Goal: Check status: Check status

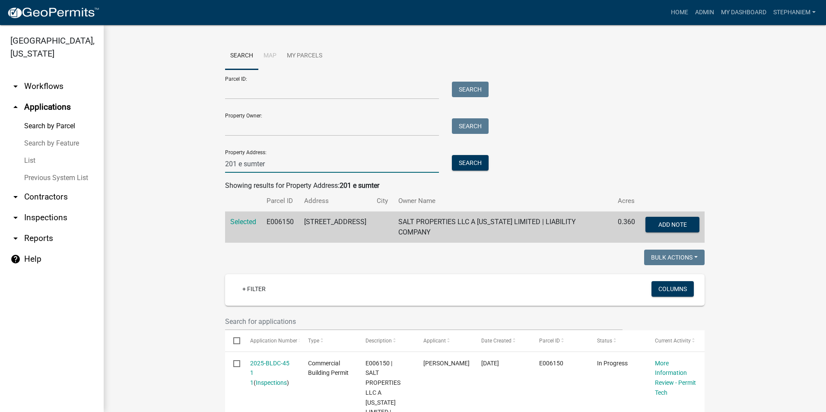
click at [269, 167] on input "201 e sumter" at bounding box center [332, 164] width 214 height 18
click at [40, 219] on link "arrow_drop_down Inspections" at bounding box center [52, 217] width 104 height 21
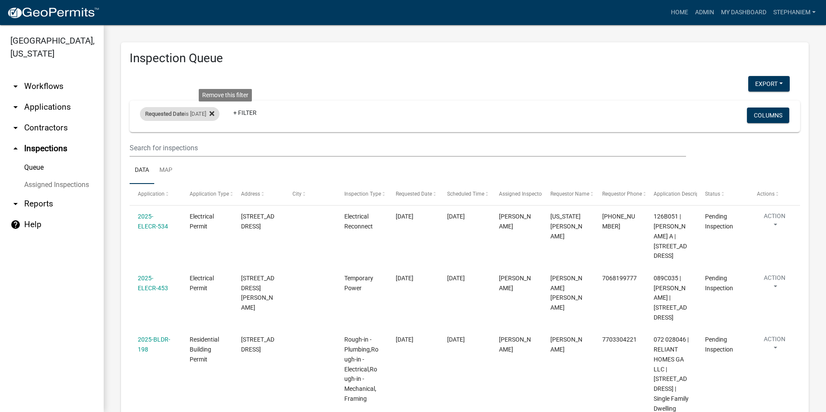
click at [214, 113] on icon at bounding box center [211, 113] width 5 height 5
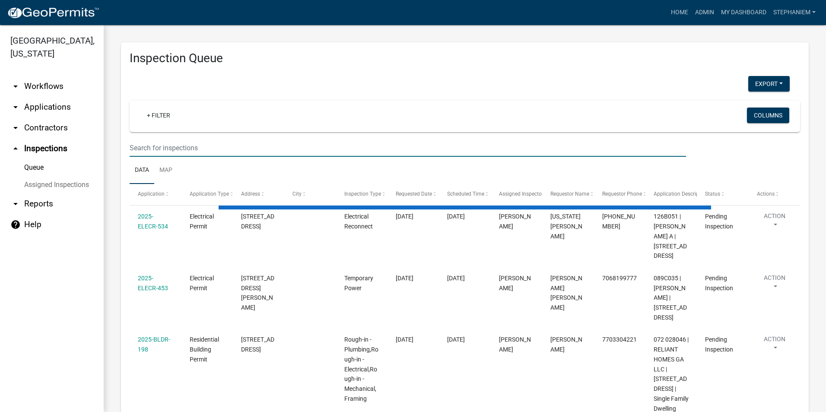
click at [189, 146] on input "text" at bounding box center [408, 148] width 556 height 18
type input "116"
select select "3: 100"
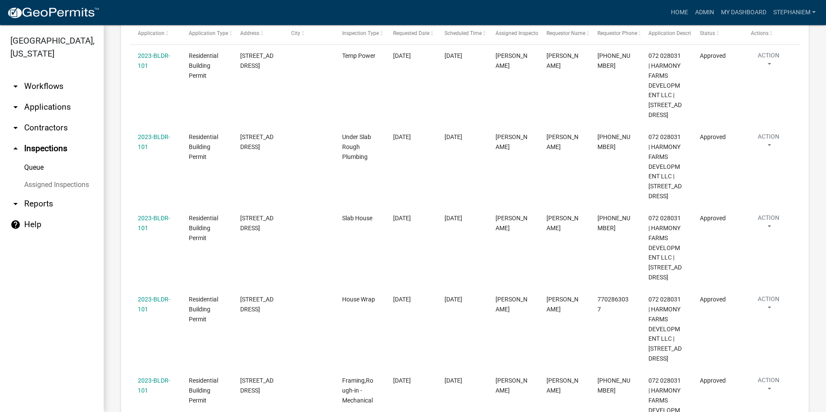
scroll to position [173, 0]
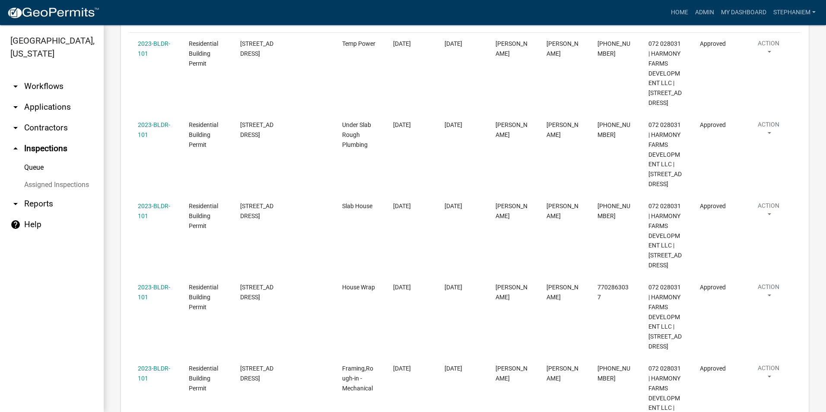
type input "116 HArmony Far"
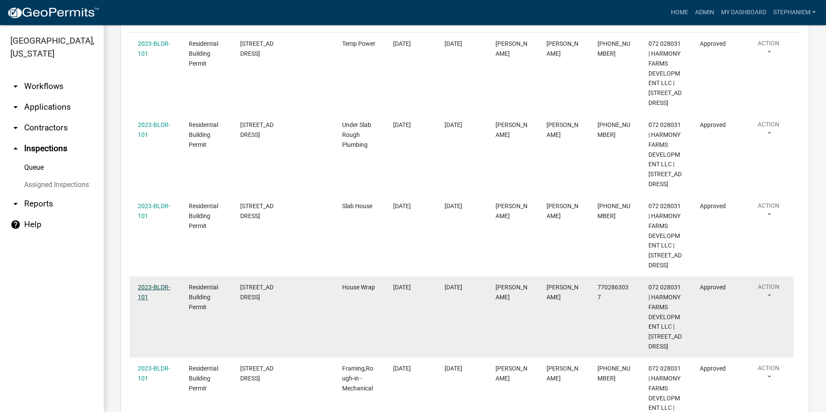
click at [168, 286] on link "2023-BLDR-101" at bounding box center [154, 292] width 32 height 17
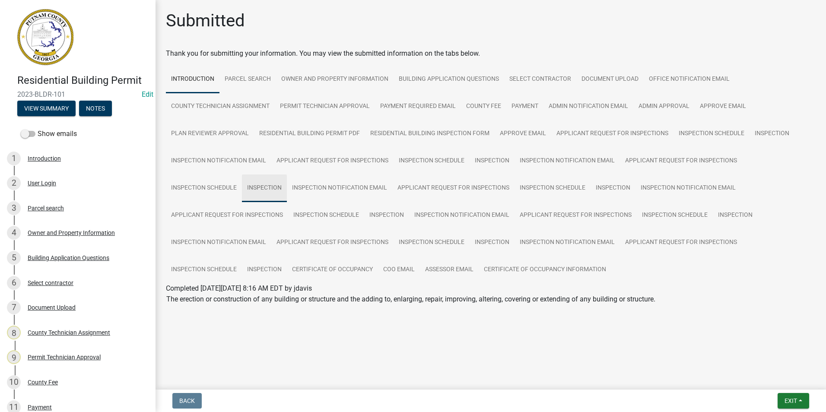
click at [280, 186] on link "Inspection" at bounding box center [264, 188] width 45 height 28
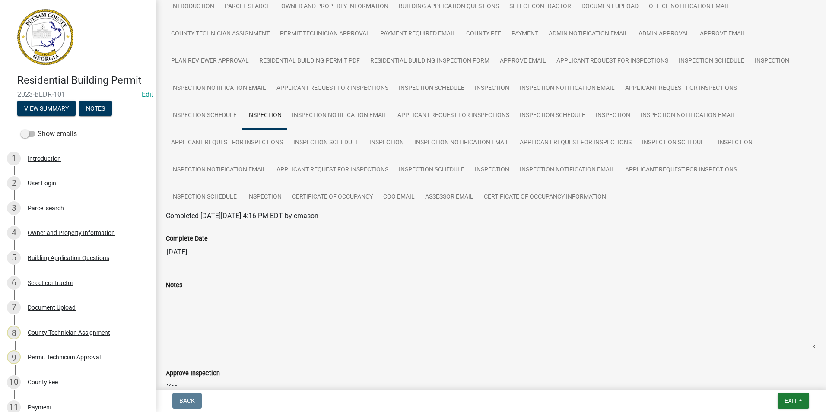
scroll to position [21, 0]
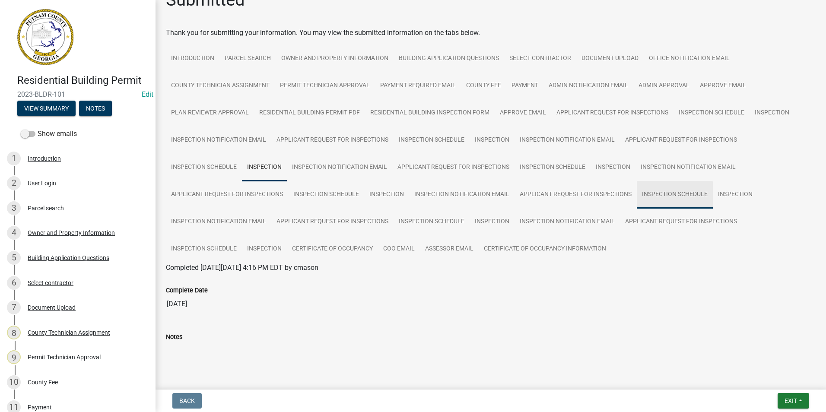
click at [682, 199] on link "Inspection Schedule" at bounding box center [675, 195] width 76 height 28
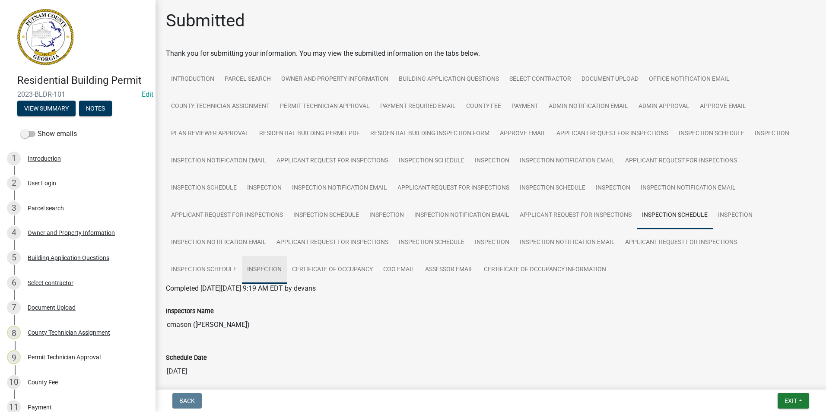
click at [253, 268] on link "Inspection" at bounding box center [264, 270] width 45 height 28
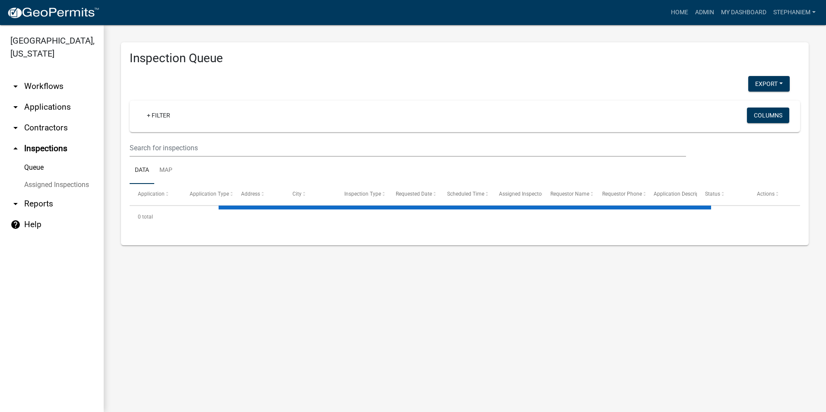
select select "3: 100"
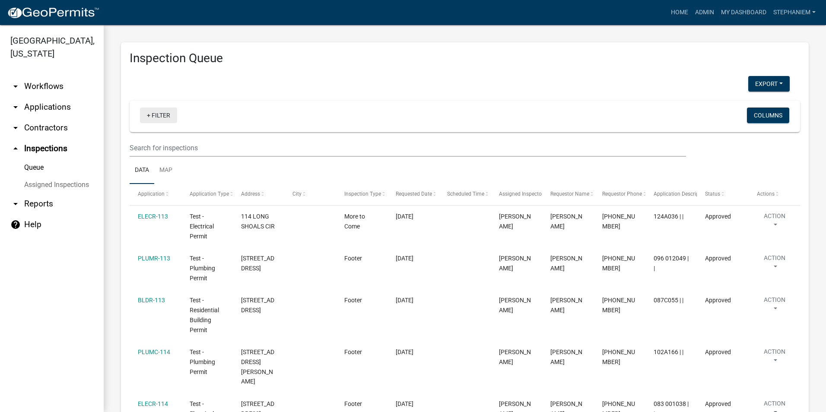
click at [161, 115] on link "+ Filter" at bounding box center [158, 116] width 37 height 16
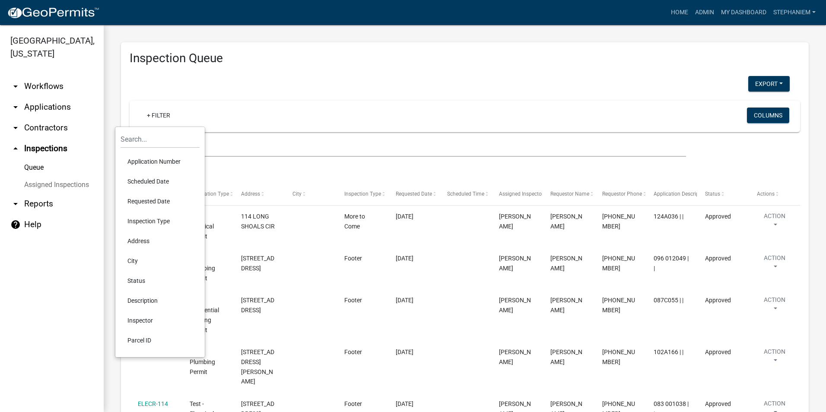
click at [167, 198] on li "Requested Date" at bounding box center [160, 201] width 79 height 20
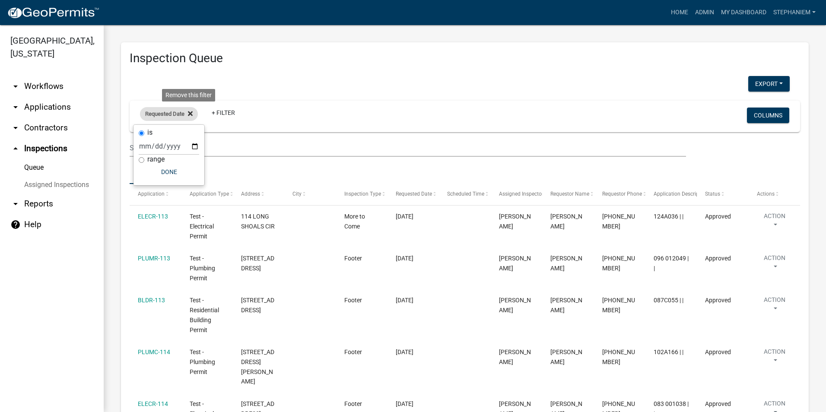
click at [192, 113] on icon at bounding box center [190, 113] width 5 height 5
click at [146, 112] on link "+ Filter" at bounding box center [158, 116] width 37 height 16
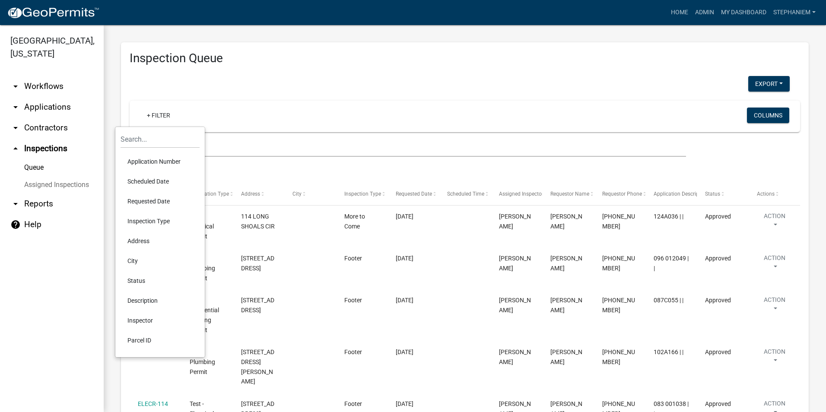
click at [165, 181] on li "Scheduled Date" at bounding box center [160, 181] width 79 height 20
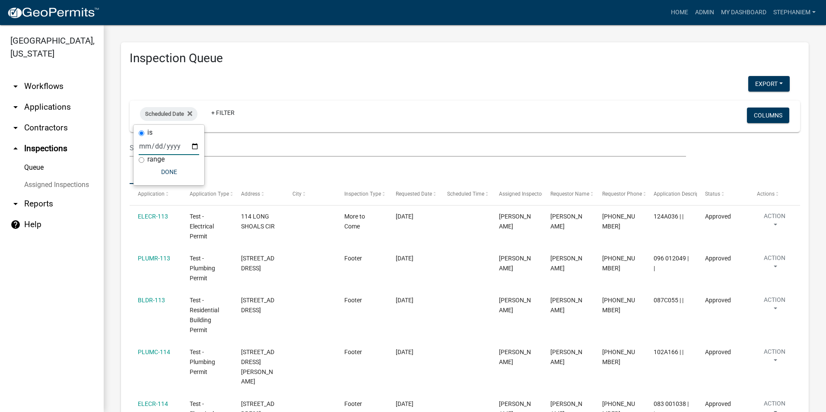
click at [192, 149] on input "date" at bounding box center [169, 146] width 60 height 18
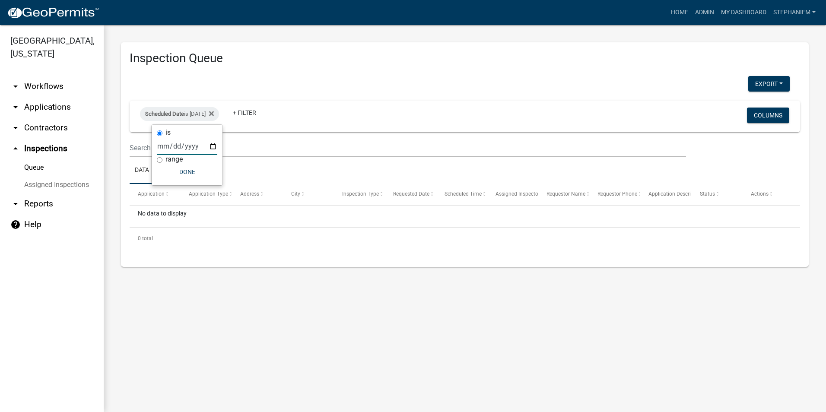
type input "[DATE]"
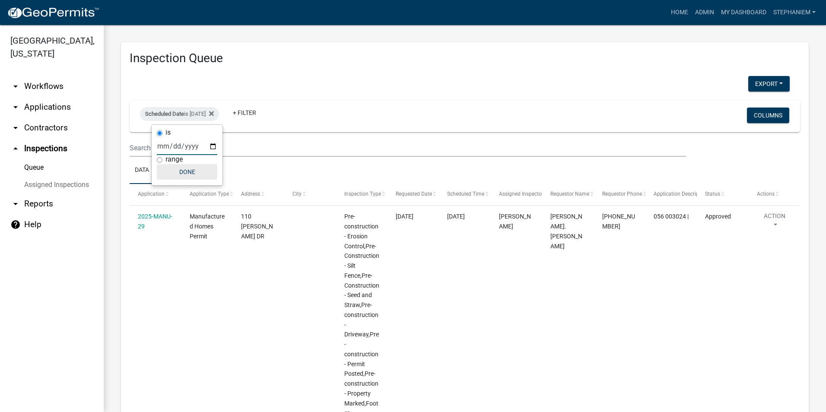
click at [199, 178] on button "Done" at bounding box center [187, 172] width 60 height 16
click at [209, 114] on div "Scheduled Date is [DATE]" at bounding box center [179, 114] width 79 height 14
click at [214, 149] on input "[DATE]" at bounding box center [187, 146] width 60 height 18
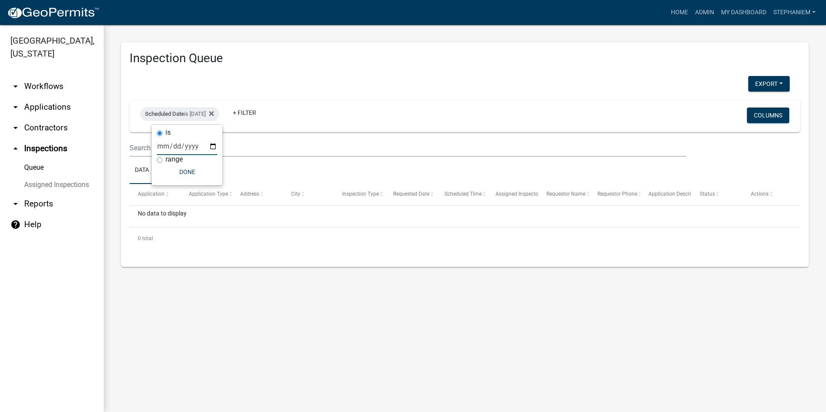
click at [212, 144] on input "[DATE]" at bounding box center [187, 146] width 60 height 18
type input "[DATE]"
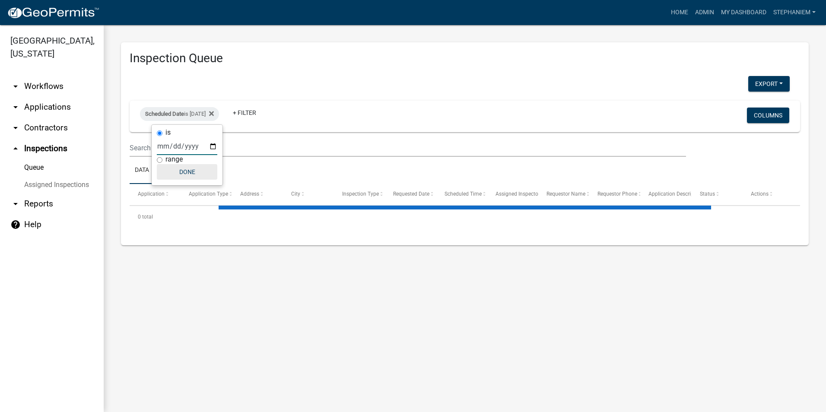
select select "3: 100"
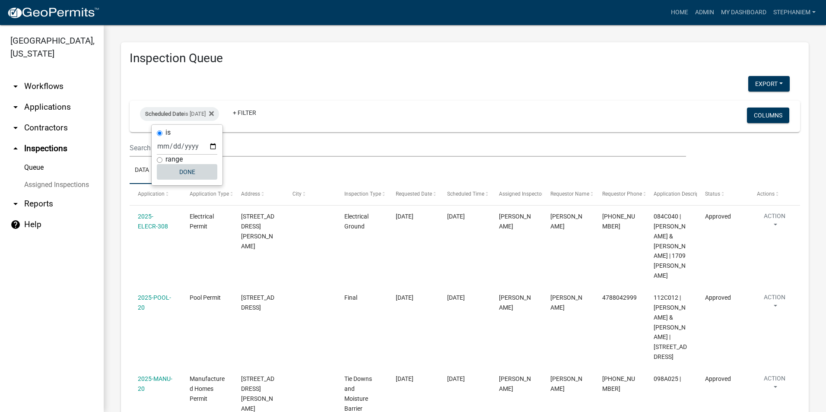
click at [183, 174] on button "Done" at bounding box center [187, 172] width 60 height 16
click at [214, 116] on icon at bounding box center [211, 113] width 5 height 7
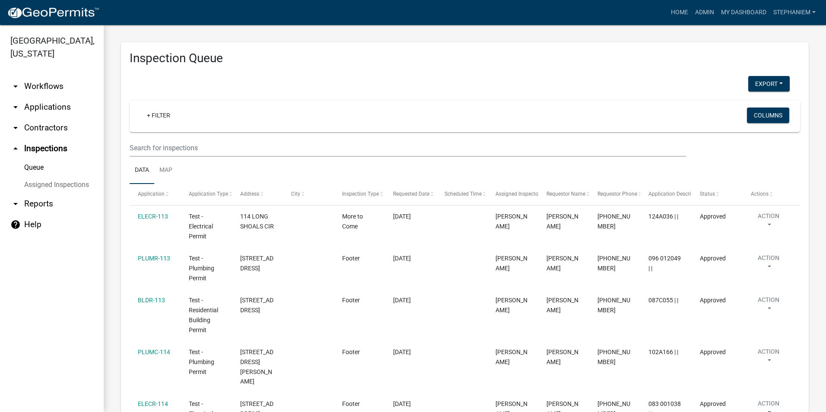
drag, startPoint x: 35, startPoint y: 105, endPoint x: 44, endPoint y: 108, distance: 8.9
click at [35, 105] on link "arrow_drop_down Applications" at bounding box center [52, 107] width 104 height 21
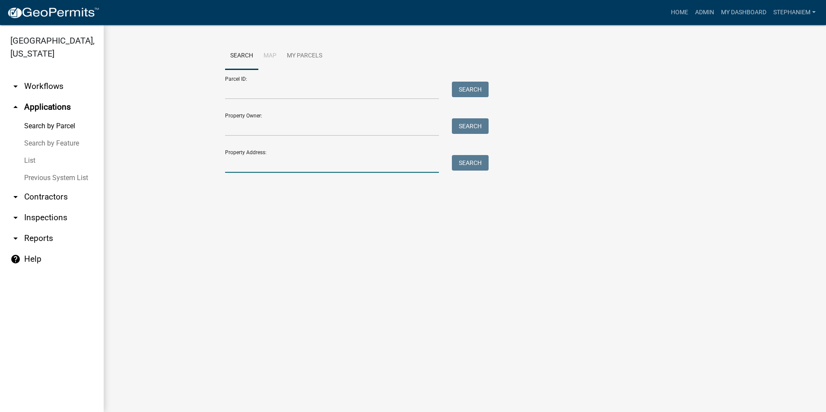
drag, startPoint x: 242, startPoint y: 163, endPoint x: 244, endPoint y: 159, distance: 4.7
click at [242, 163] on input "Property Address:" at bounding box center [332, 164] width 214 height 18
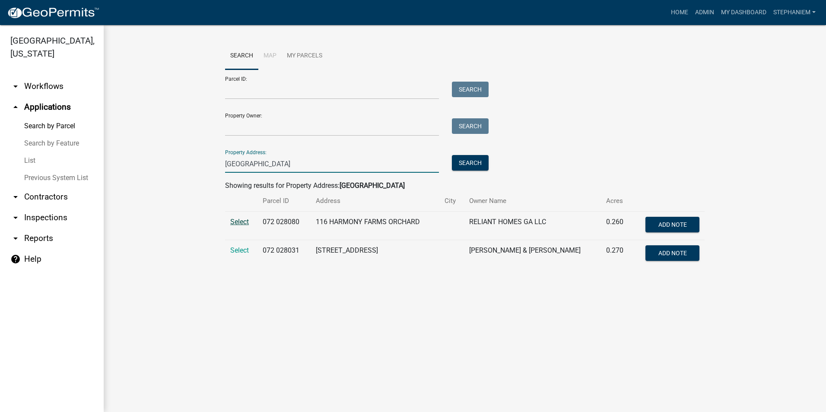
type input "[GEOGRAPHIC_DATA]"
click at [248, 222] on span "Select" at bounding box center [239, 222] width 19 height 8
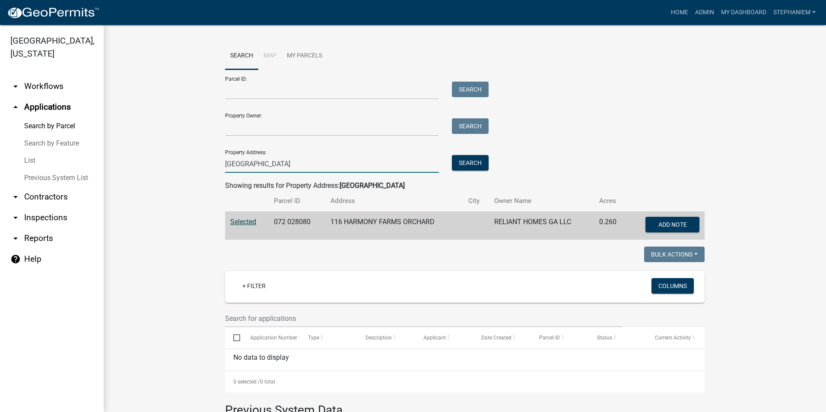
click at [291, 162] on input "[GEOGRAPHIC_DATA]" at bounding box center [332, 164] width 214 height 18
click at [453, 165] on button "Search" at bounding box center [470, 163] width 37 height 16
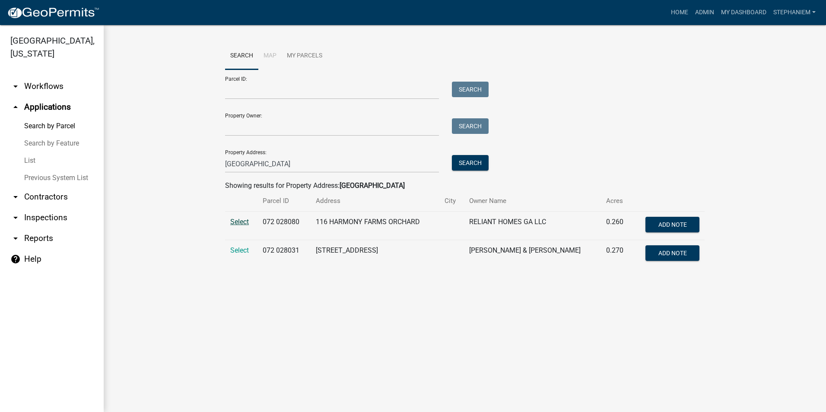
click at [246, 222] on span "Select" at bounding box center [239, 222] width 19 height 8
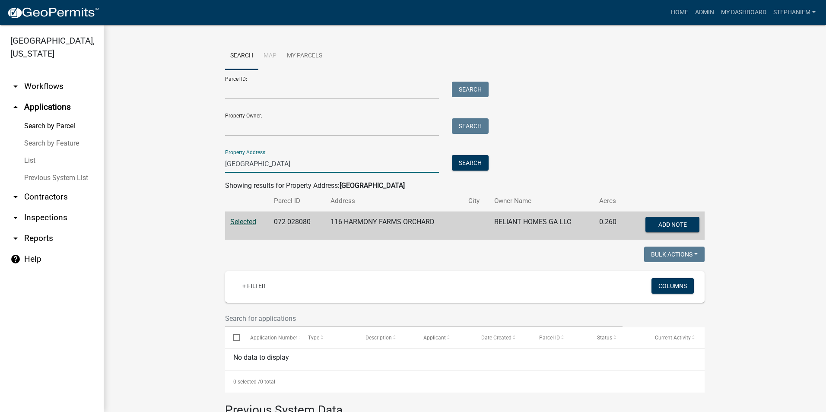
click at [289, 156] on input "[GEOGRAPHIC_DATA]" at bounding box center [332, 164] width 214 height 18
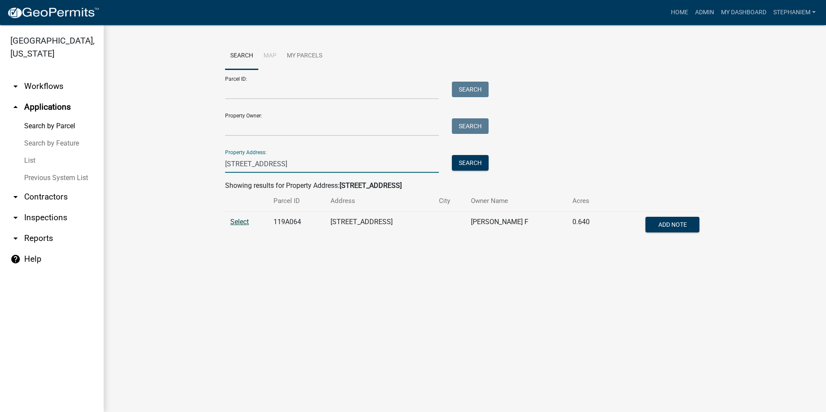
type input "[STREET_ADDRESS]"
click at [239, 224] on span "Select" at bounding box center [239, 222] width 19 height 8
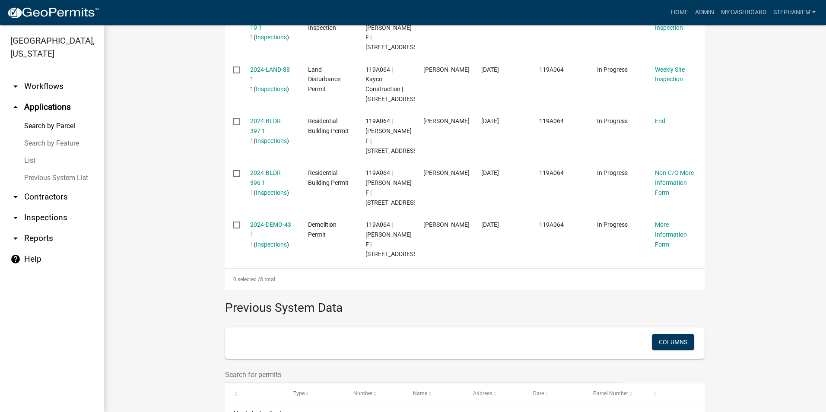
scroll to position [518, 0]
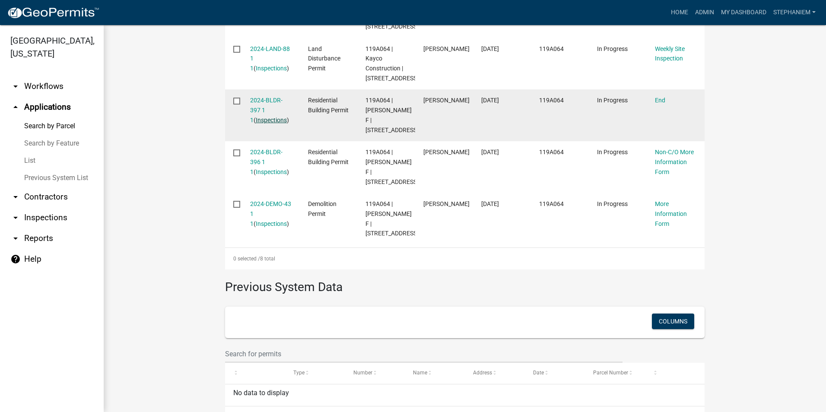
click at [260, 124] on link "Inspections" at bounding box center [271, 120] width 31 height 7
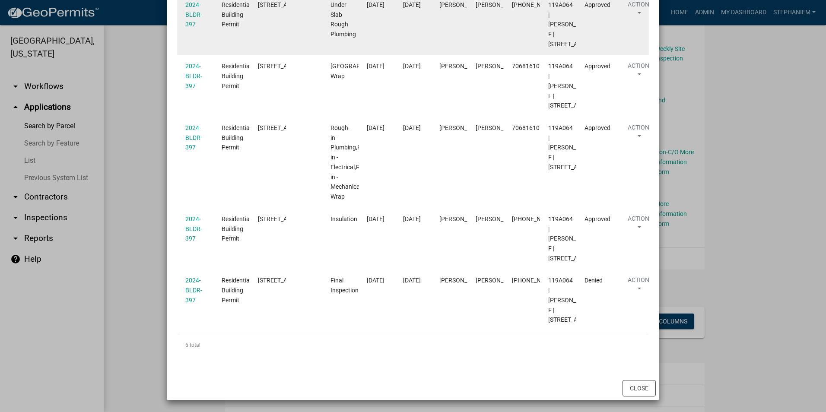
scroll to position [173, 0]
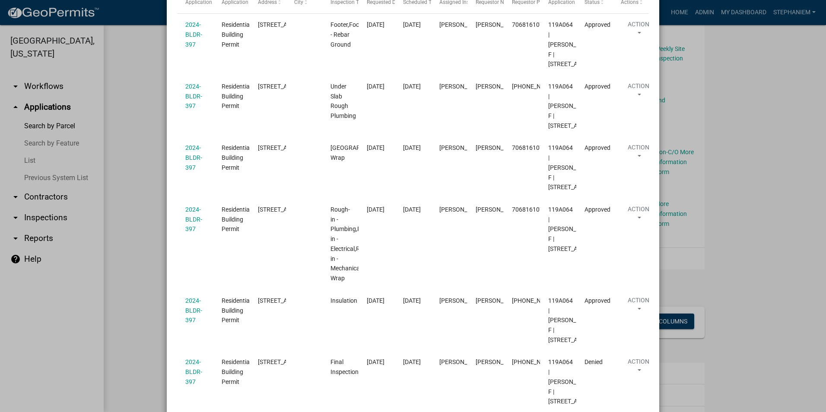
click at [129, 151] on ngb-modal-window "Inspections related to 2024-BLDR-397 × Export Excel Format (.xlsx) CSV Format (…" at bounding box center [413, 206] width 826 height 412
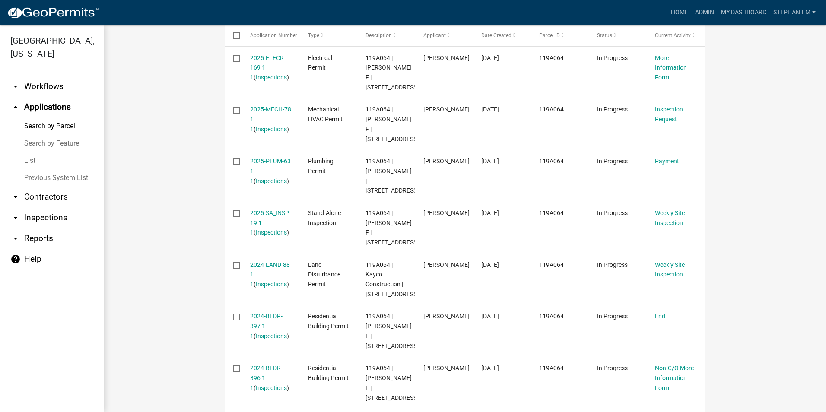
scroll to position [86, 0]
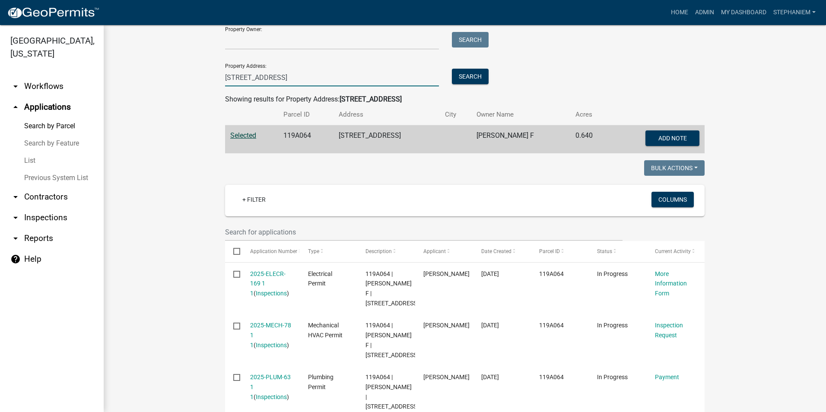
click at [303, 79] on input "[STREET_ADDRESS]" at bounding box center [332, 78] width 214 height 18
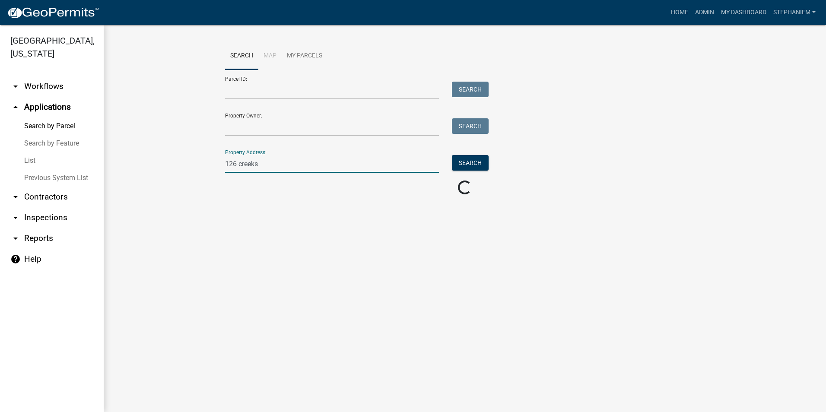
scroll to position [0, 0]
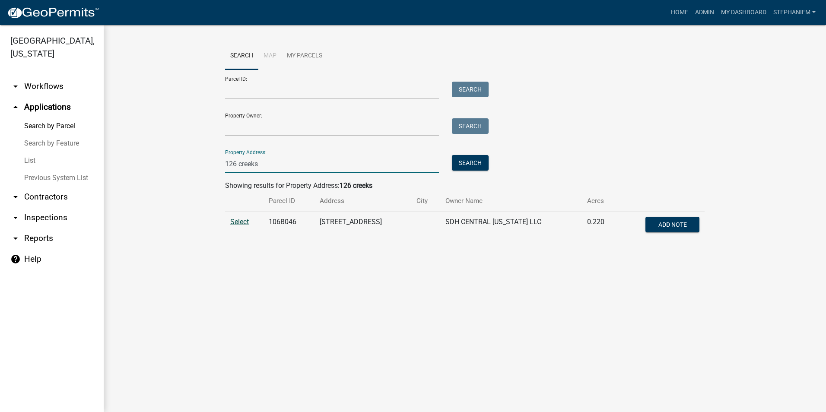
type input "126 creeks"
click at [244, 219] on span "Select" at bounding box center [239, 222] width 19 height 8
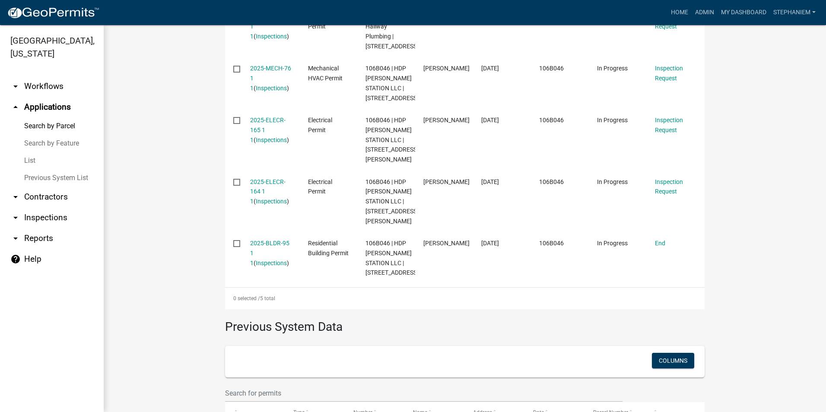
scroll to position [346, 0]
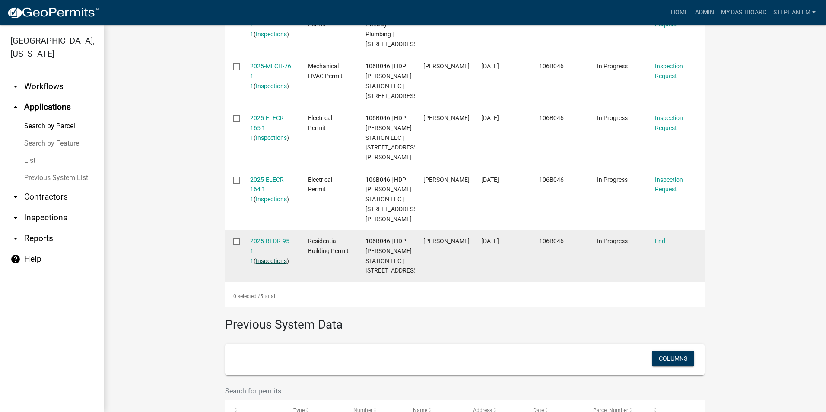
click at [256, 264] on link "Inspections" at bounding box center [271, 260] width 31 height 7
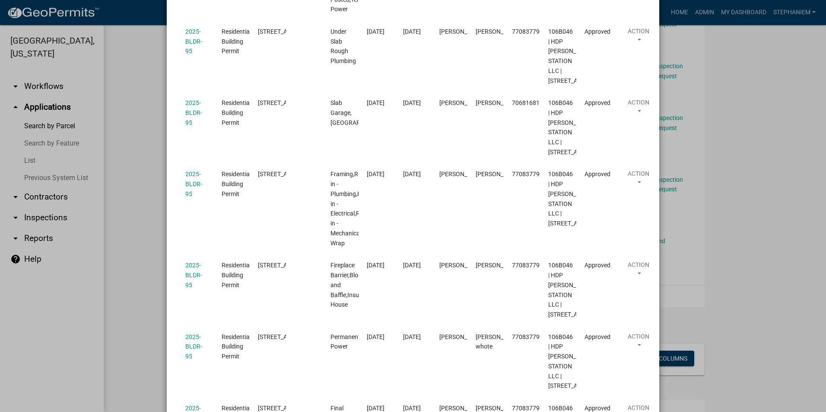
click at [123, 142] on ngb-modal-window "Inspections related to 2025-BLDR-95 × Export Excel Format (.xlsx) CSV Format (.…" at bounding box center [413, 206] width 826 height 412
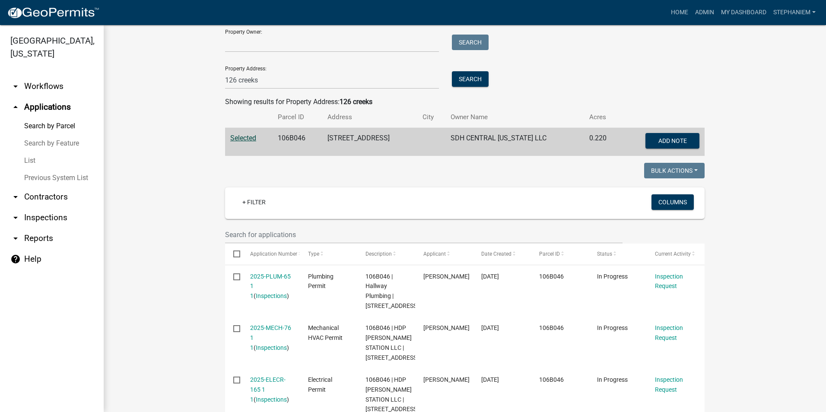
scroll to position [0, 0]
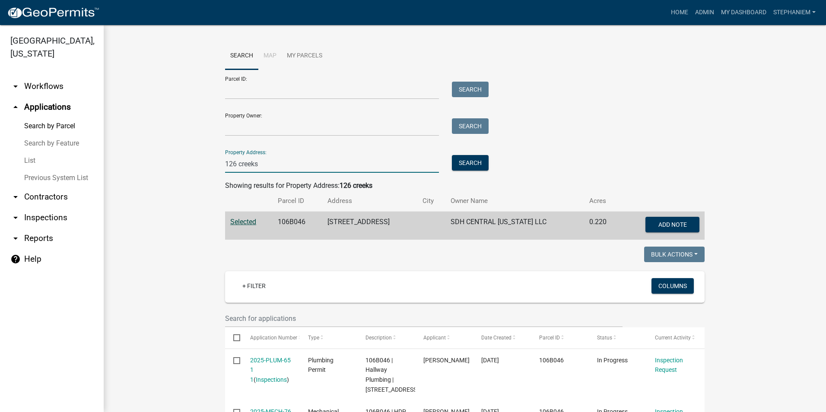
drag, startPoint x: 257, startPoint y: 162, endPoint x: 185, endPoint y: 162, distance: 72.1
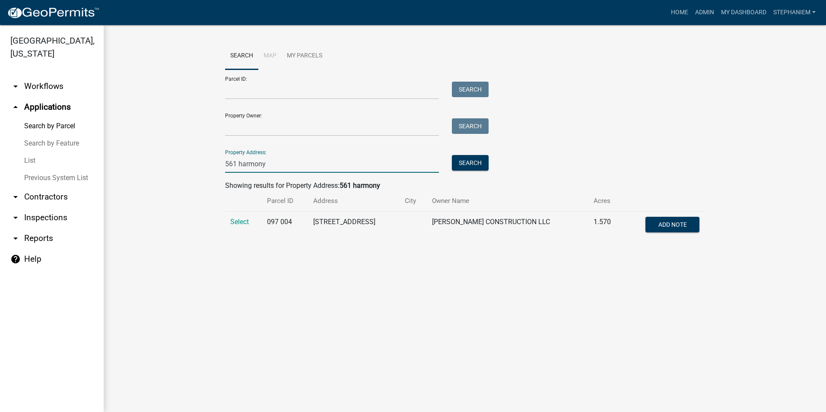
type input "561 harmony"
click at [185, 162] on wm-workflow-application-search-view "Search Map My Parcels Parcel ID: Search Property Owner: Search Property Address…" at bounding box center [465, 144] width 688 height 204
click at [235, 219] on span "Select" at bounding box center [239, 222] width 19 height 8
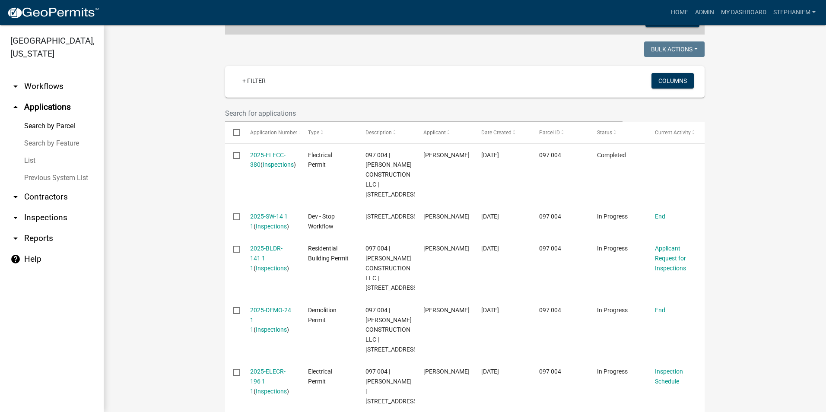
scroll to position [216, 0]
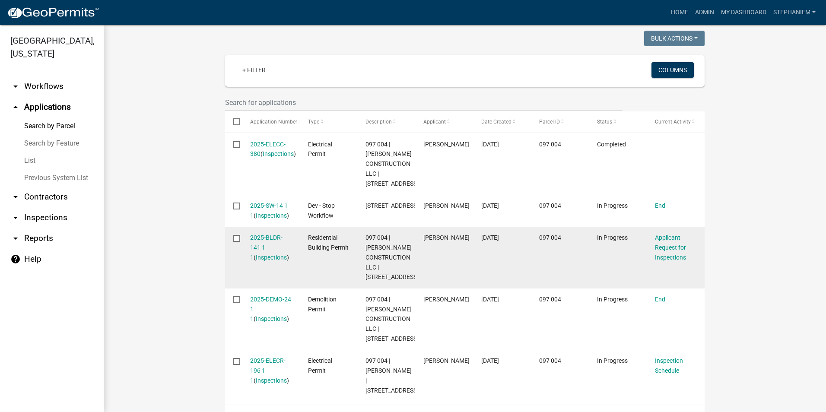
click at [261, 262] on div "2025-BLDR-141 1 1 ( Inspections )" at bounding box center [270, 247] width 41 height 29
click at [261, 261] on link "Inspections" at bounding box center [271, 257] width 31 height 7
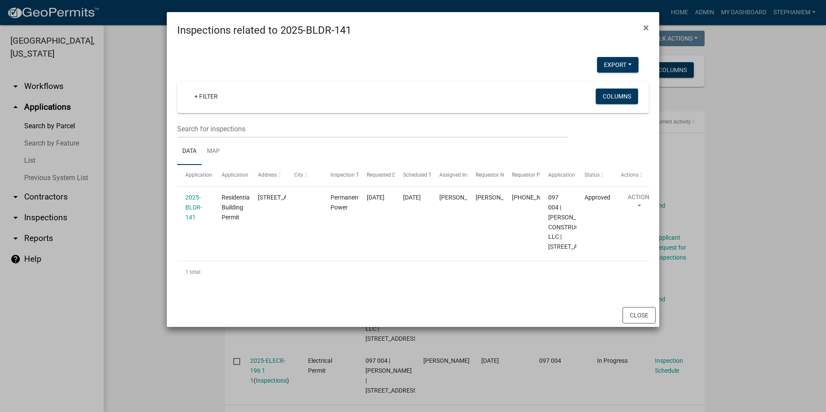
click at [139, 203] on ngb-modal-window "Inspections related to 2025-BLDR-141 × Export Excel Format (.xlsx) CSV Format (…" at bounding box center [413, 206] width 826 height 412
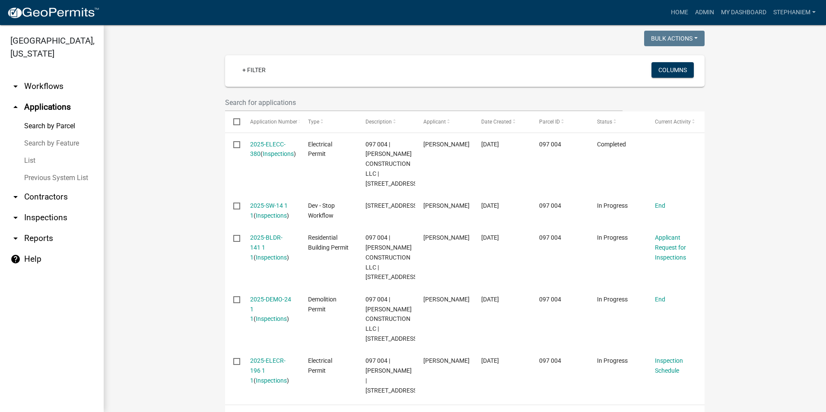
click at [139, 203] on wm-workflow-application-search-view "Search Map My Parcels Parcel ID: Search Property Owner: Search Property Address…" at bounding box center [465, 205] width 688 height 758
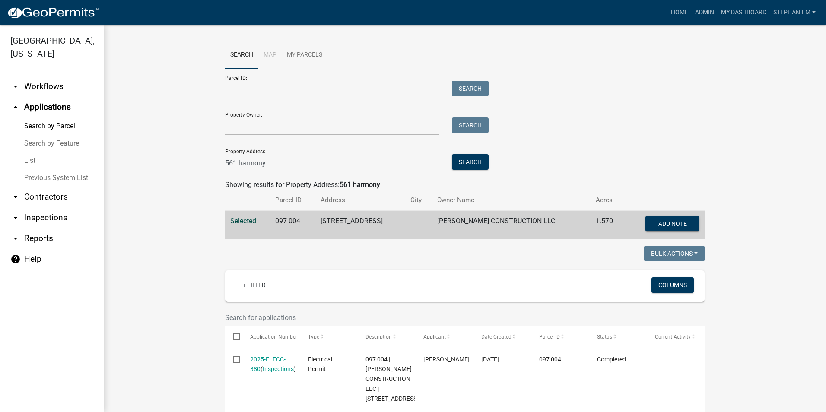
scroll to position [0, 0]
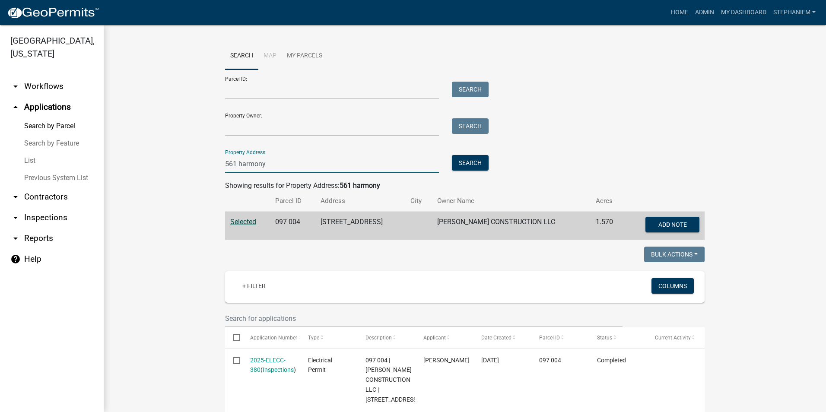
drag, startPoint x: 271, startPoint y: 165, endPoint x: 208, endPoint y: 165, distance: 63.1
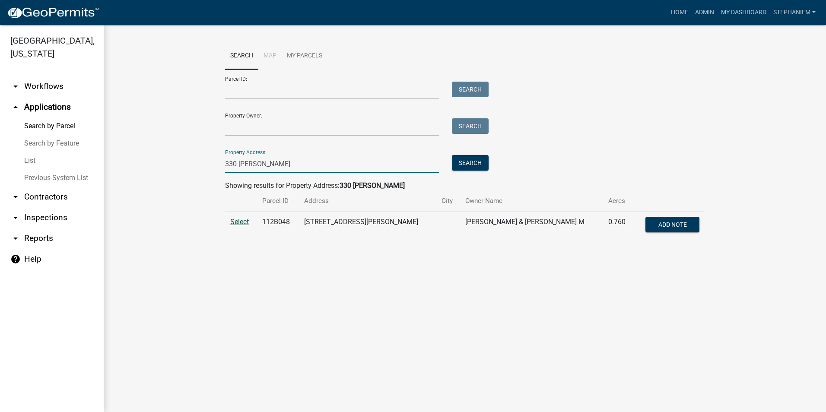
type input "330 [PERSON_NAME]"
click at [238, 224] on span "Select" at bounding box center [239, 222] width 19 height 8
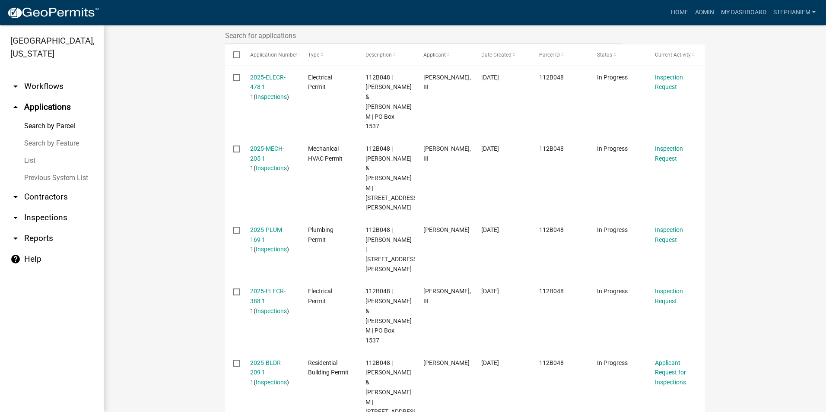
scroll to position [302, 0]
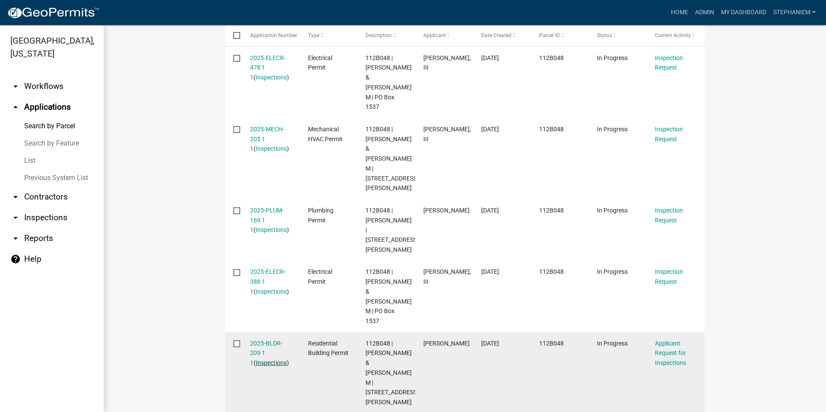
click at [262, 359] on link "Inspections" at bounding box center [271, 362] width 31 height 7
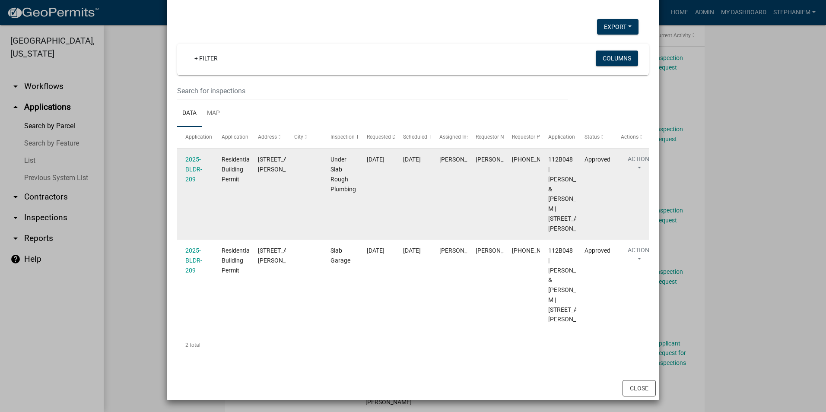
scroll to position [97, 0]
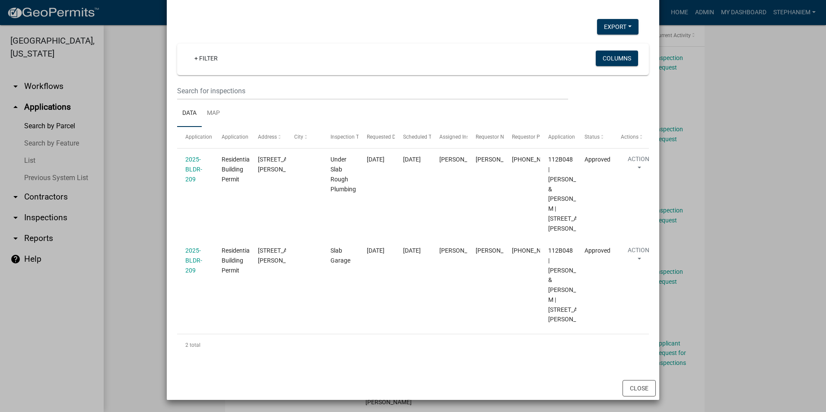
click at [139, 200] on ngb-modal-window "Inspections related to 2025-BLDR-209 × Export Excel Format (.xlsx) CSV Format (…" at bounding box center [413, 206] width 826 height 412
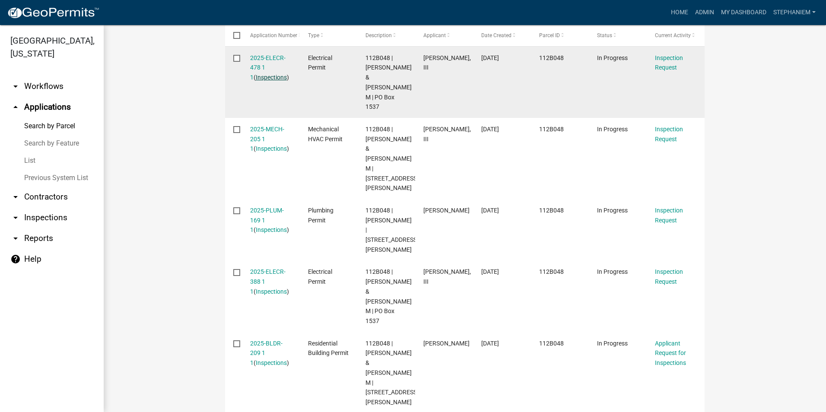
click at [256, 77] on link "Inspections" at bounding box center [271, 77] width 31 height 7
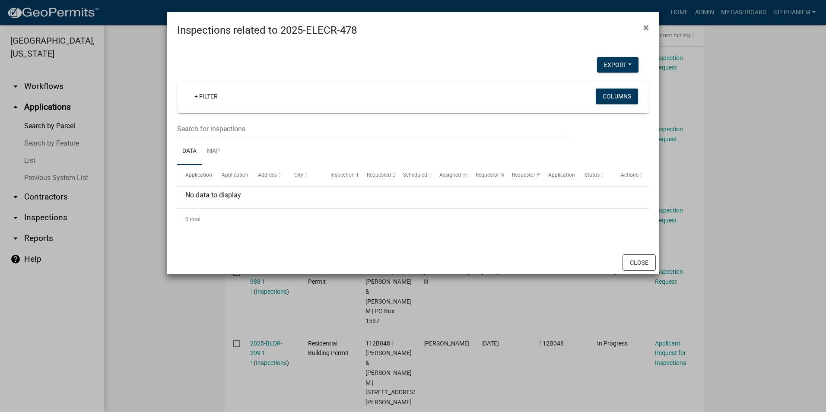
click at [149, 124] on ngb-modal-window "Inspections related to 2025-ELECR-478 × Export Excel Format (.xlsx) CSV Format …" at bounding box center [413, 206] width 826 height 412
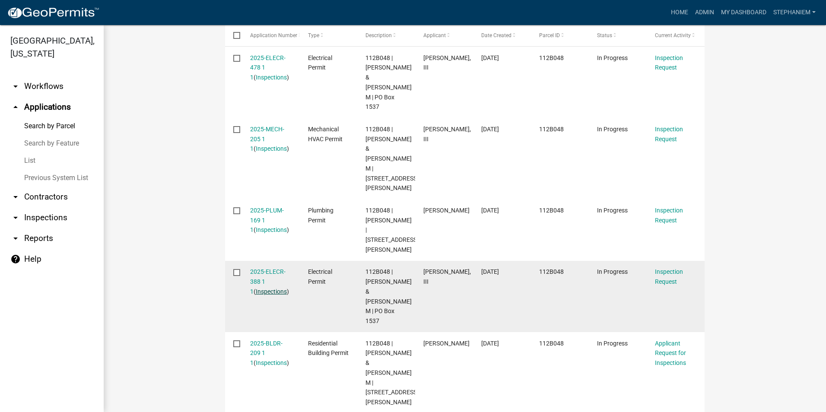
click at [274, 288] on link "Inspections" at bounding box center [271, 291] width 31 height 7
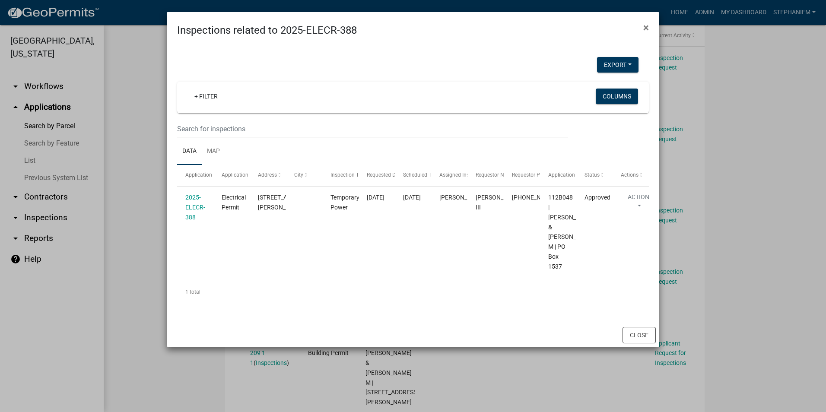
click at [152, 158] on ngb-modal-window "Inspections related to 2025-ELECR-388 × Export Excel Format (.xlsx) CSV Format …" at bounding box center [413, 206] width 826 height 412
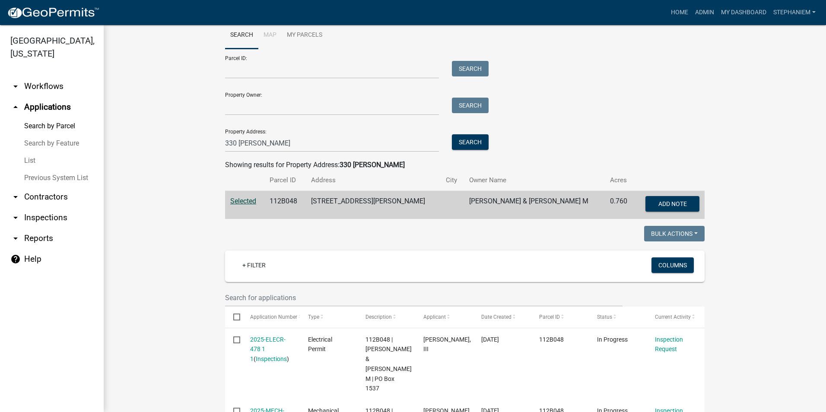
scroll to position [0, 0]
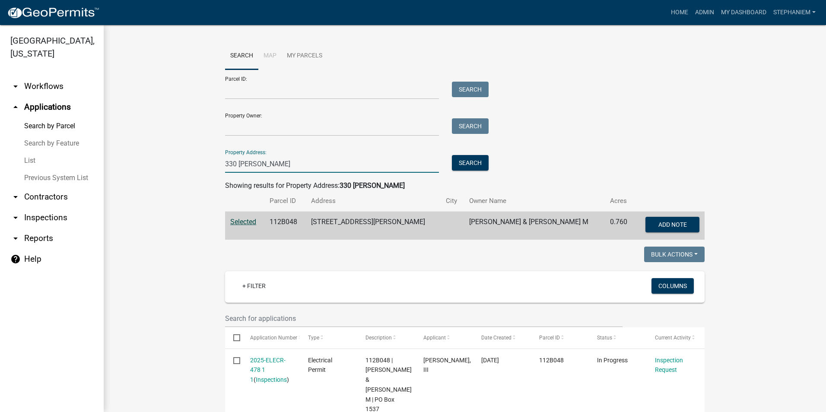
click at [264, 163] on input "330 [PERSON_NAME]" at bounding box center [332, 164] width 214 height 18
click at [292, 162] on input "330 [PERSON_NAME]" at bounding box center [332, 164] width 214 height 18
click at [300, 163] on input "330 [PERSON_NAME]" at bounding box center [332, 164] width 214 height 18
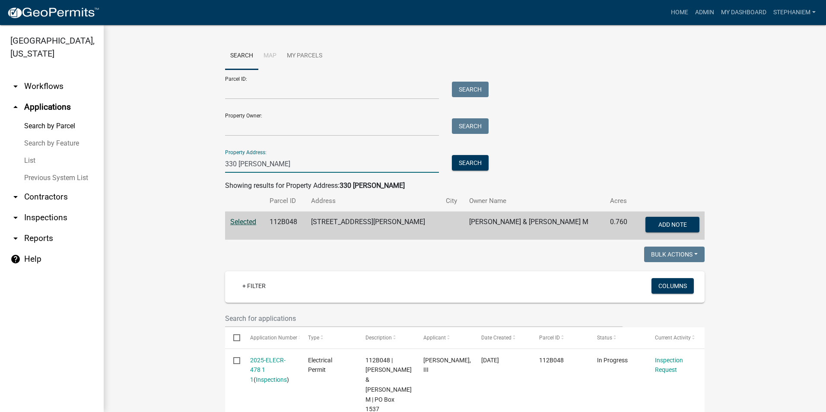
click at [300, 163] on input "330 [PERSON_NAME]" at bounding box center [332, 164] width 214 height 18
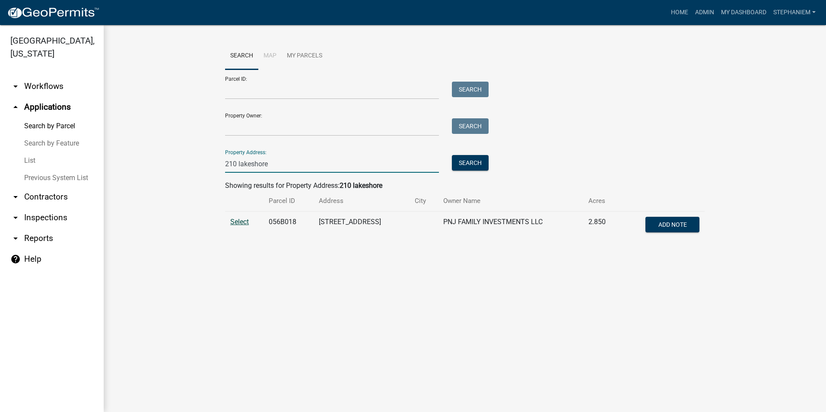
type input "210 lakeshore"
click at [241, 225] on span "Select" at bounding box center [239, 222] width 19 height 8
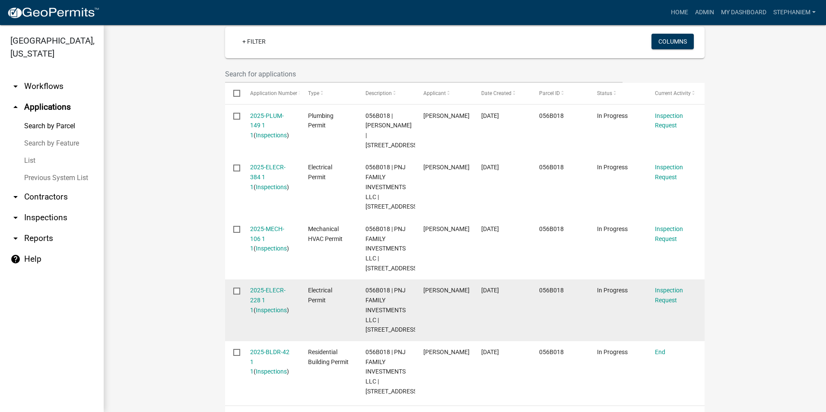
scroll to position [302, 0]
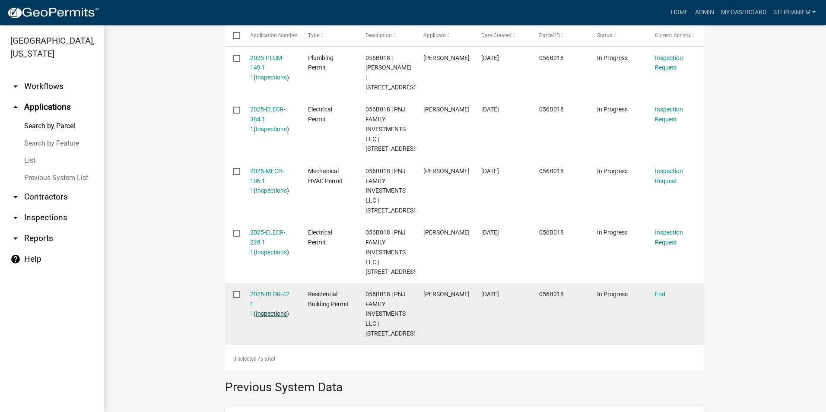
click at [261, 317] on link "Inspections" at bounding box center [271, 313] width 31 height 7
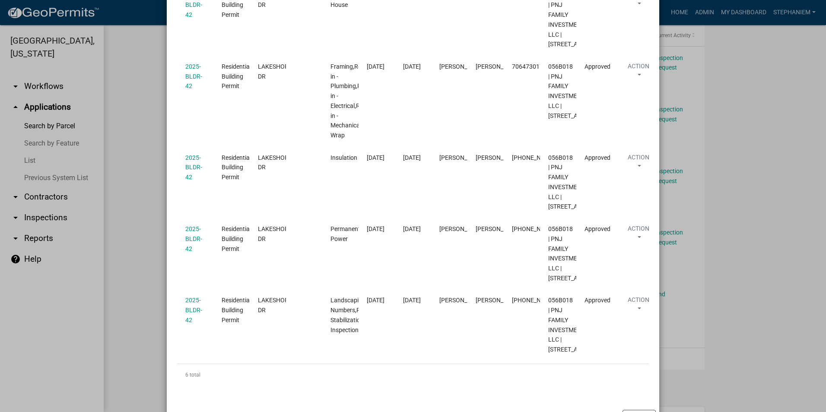
scroll to position [432, 0]
click at [147, 185] on ngb-modal-window "Inspections related to 2025-BLDR-42 × Export Excel Format (.xlsx) CSV Format (.…" at bounding box center [413, 206] width 826 height 412
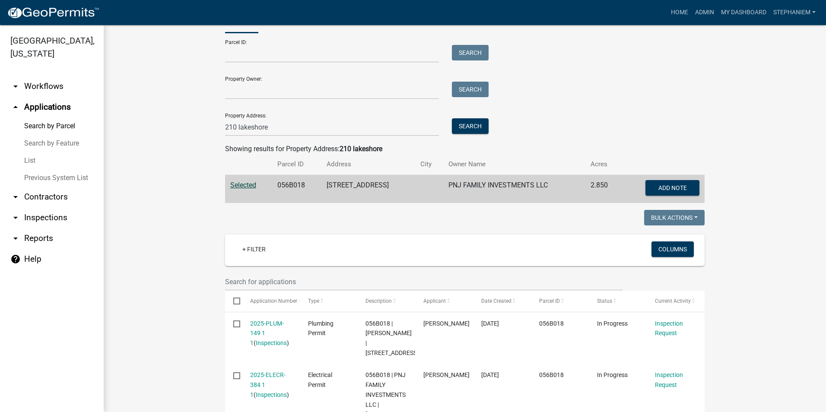
scroll to position [0, 0]
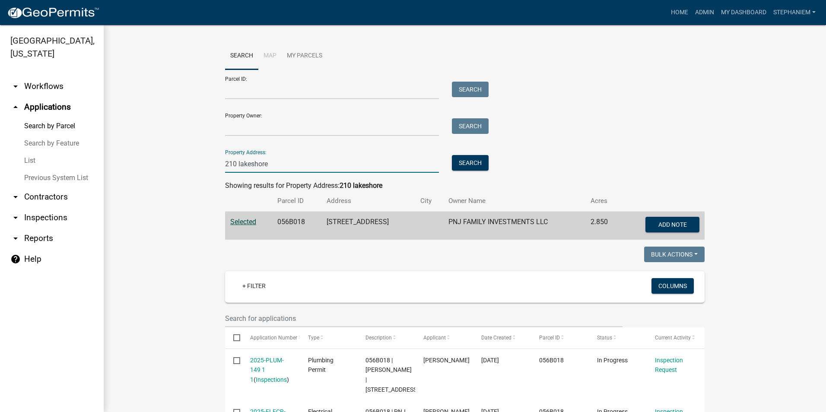
drag, startPoint x: 287, startPoint y: 163, endPoint x: 194, endPoint y: 168, distance: 93.0
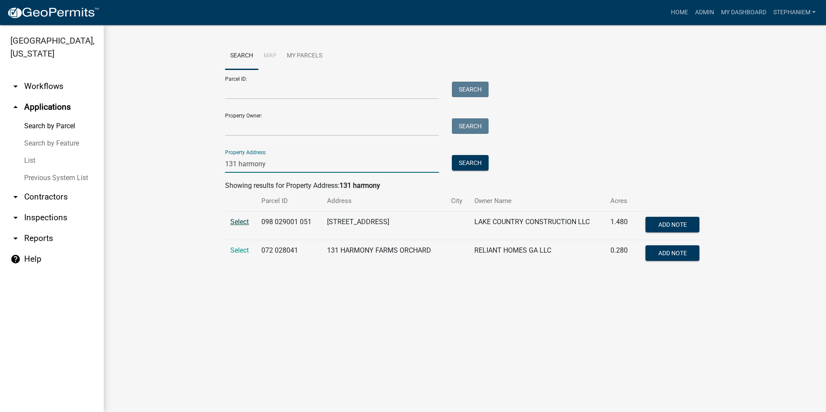
type input "131 harmony"
click at [238, 221] on span "Select" at bounding box center [239, 222] width 19 height 8
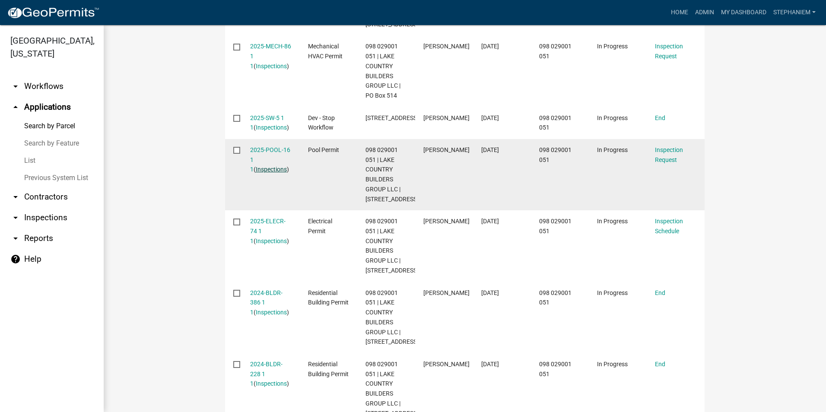
scroll to position [475, 0]
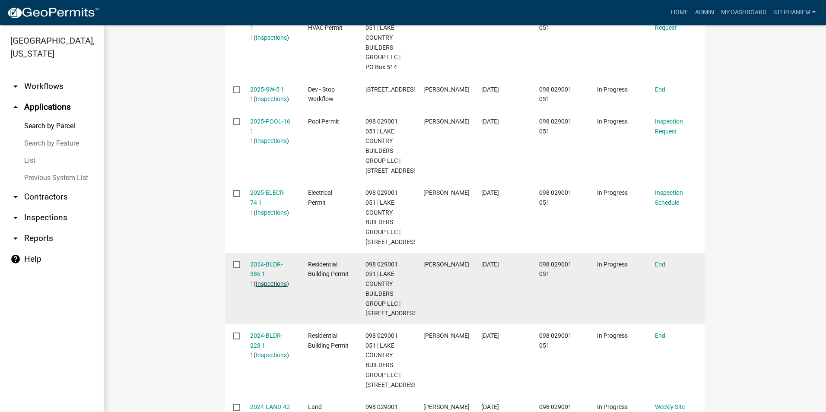
click at [257, 287] on link "Inspections" at bounding box center [271, 283] width 31 height 7
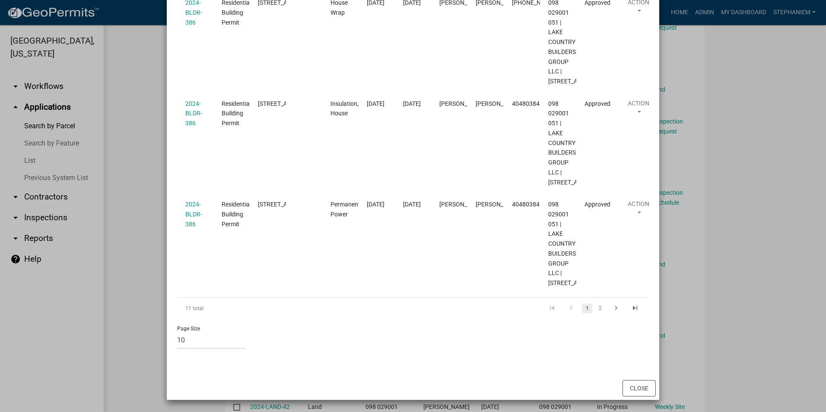
scroll to position [1166, 0]
click at [595, 313] on link "2" at bounding box center [600, 309] width 10 height 10
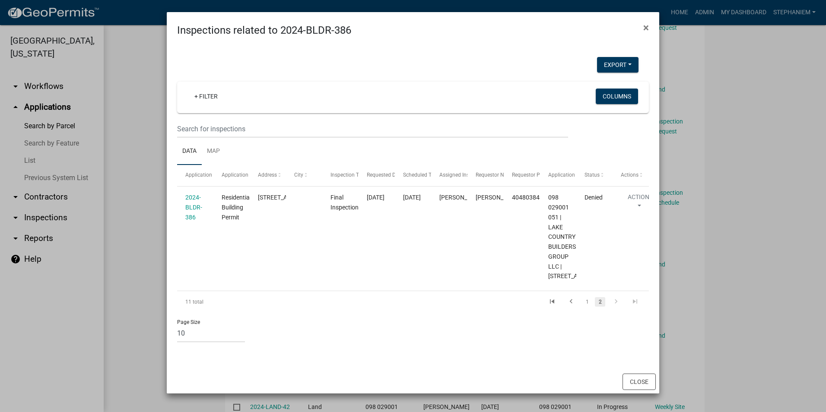
click at [738, 257] on ngb-modal-window "Inspections related to 2024-BLDR-386 × Export Excel Format (.xlsx) CSV Format (…" at bounding box center [413, 206] width 826 height 412
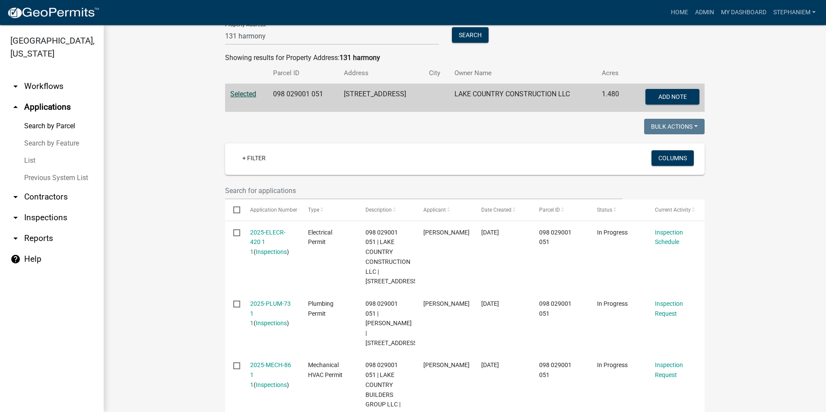
scroll to position [0, 0]
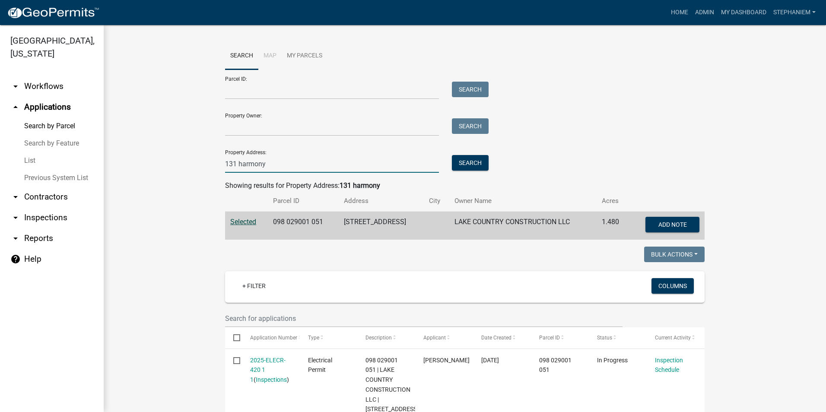
click at [299, 167] on input "131 harmony" at bounding box center [332, 164] width 214 height 18
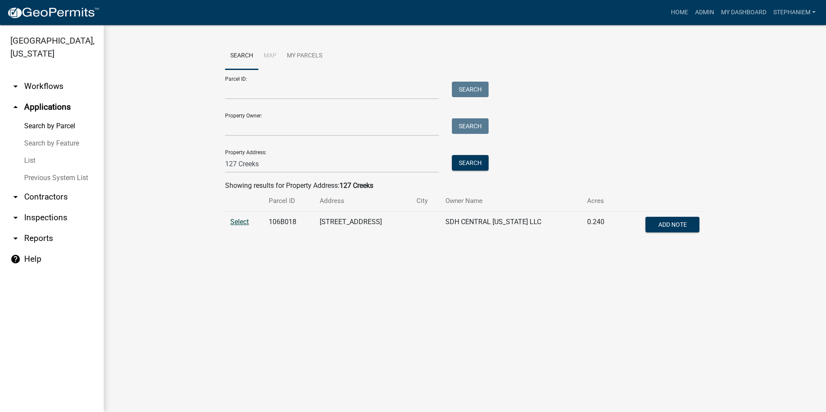
click at [243, 221] on span "Select" at bounding box center [239, 222] width 19 height 8
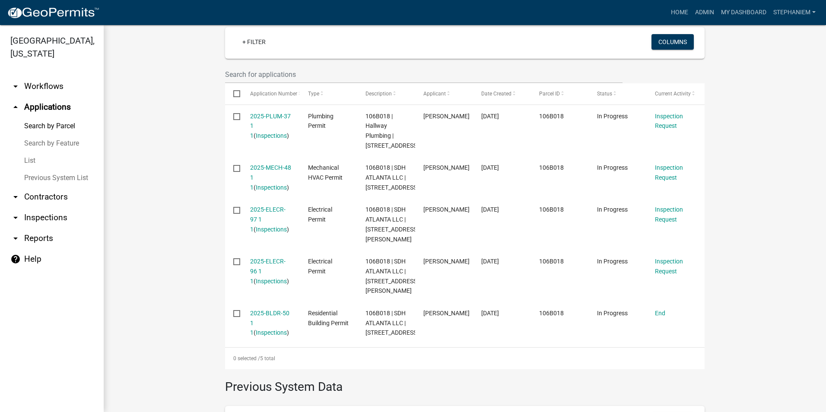
scroll to position [259, 0]
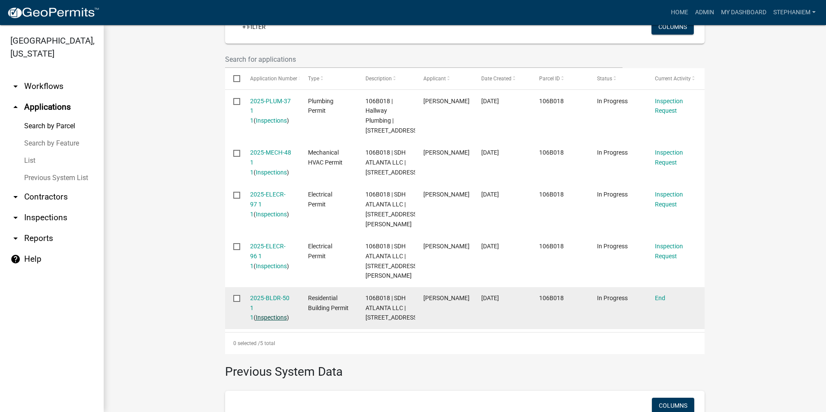
click at [263, 321] on link "Inspections" at bounding box center [271, 317] width 31 height 7
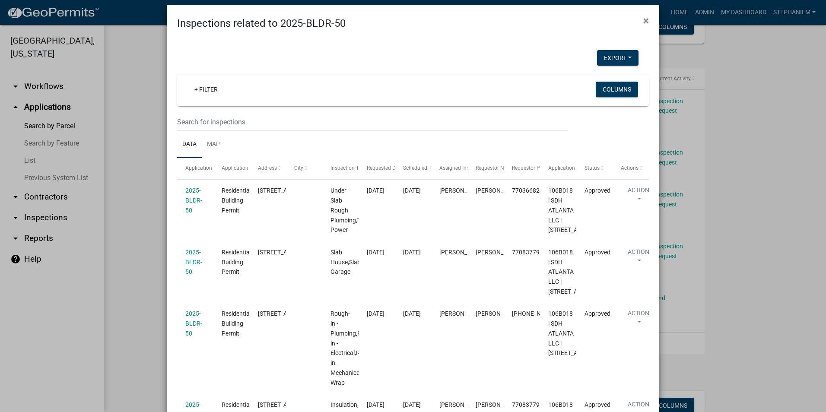
scroll to position [0, 0]
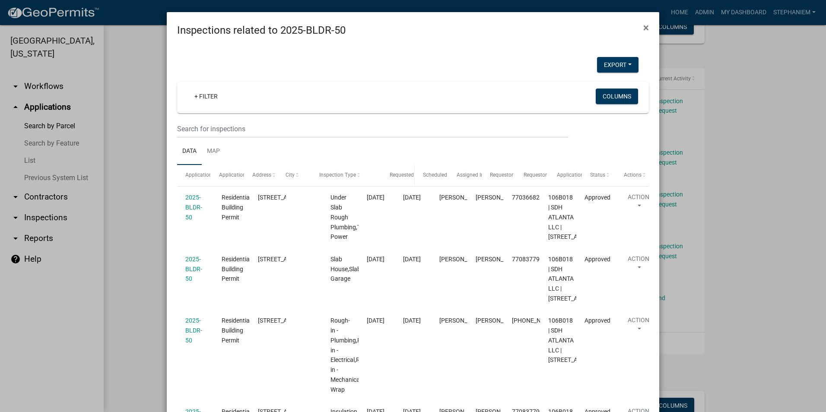
drag, startPoint x: 353, startPoint y: 176, endPoint x: 396, endPoint y: 183, distance: 43.7
click at [396, 183] on div "Application Application Type Address City Inspection Type Requested Date Schedu…" at bounding box center [413, 175] width 472 height 21
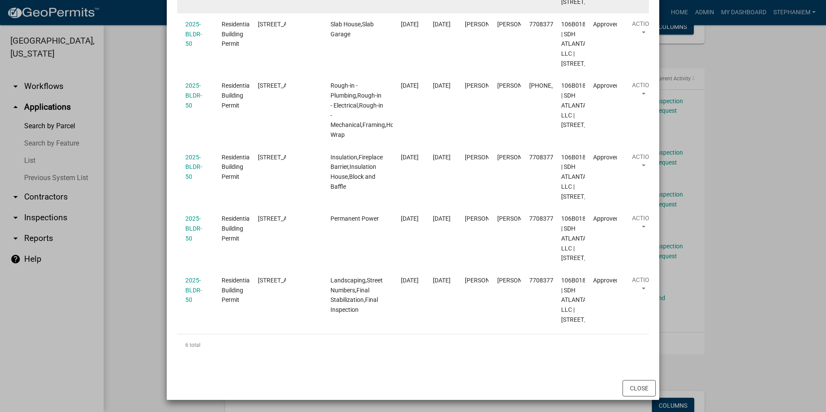
scroll to position [343, 0]
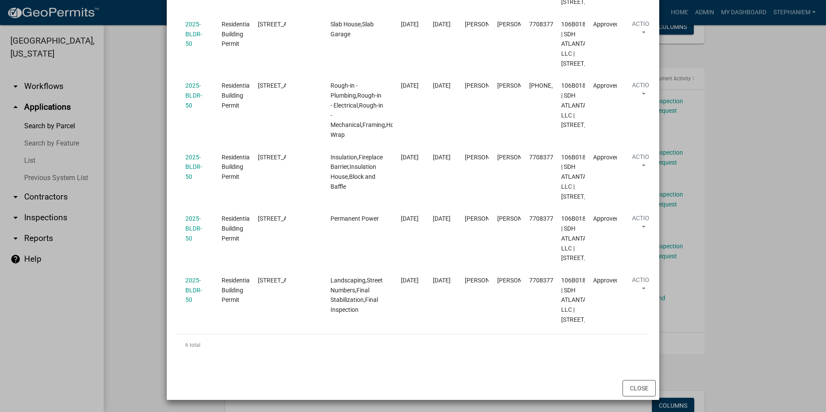
click at [768, 169] on ngb-modal-window "Inspections related to 2025-BLDR-50 × Export Excel Format (.xlsx) CSV Format (.…" at bounding box center [413, 206] width 826 height 412
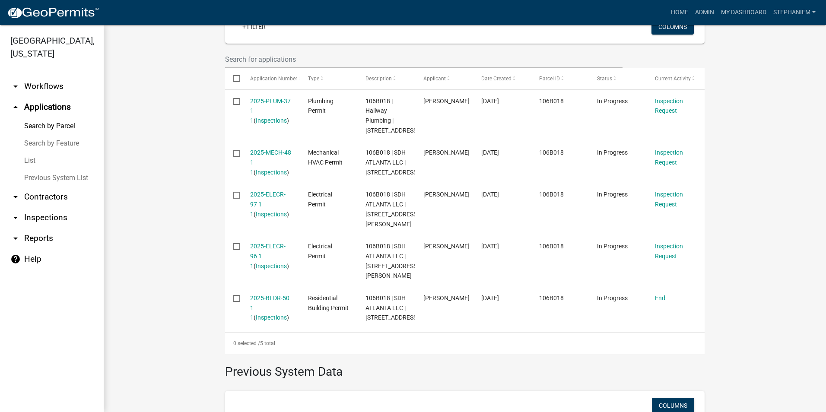
scroll to position [86, 0]
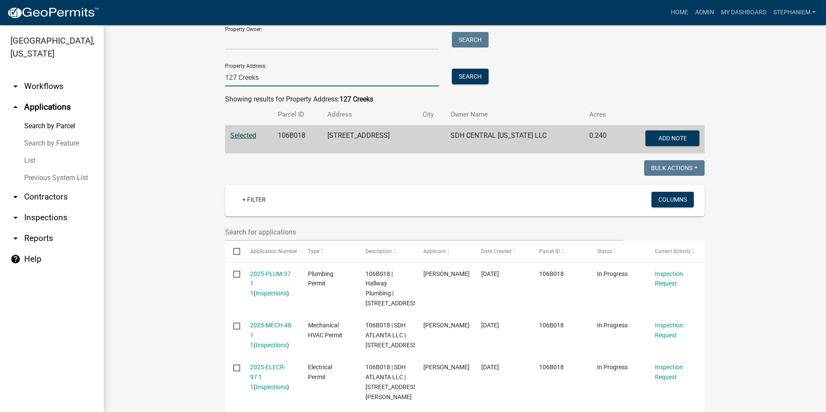
click at [233, 75] on input "127 Creeks" at bounding box center [332, 78] width 214 height 18
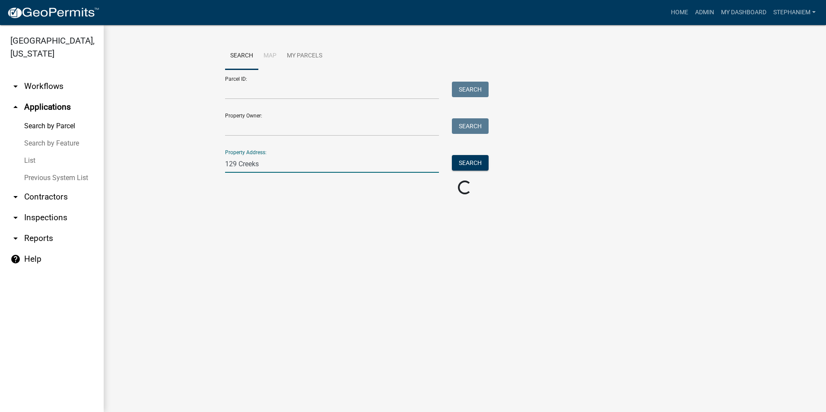
scroll to position [0, 0]
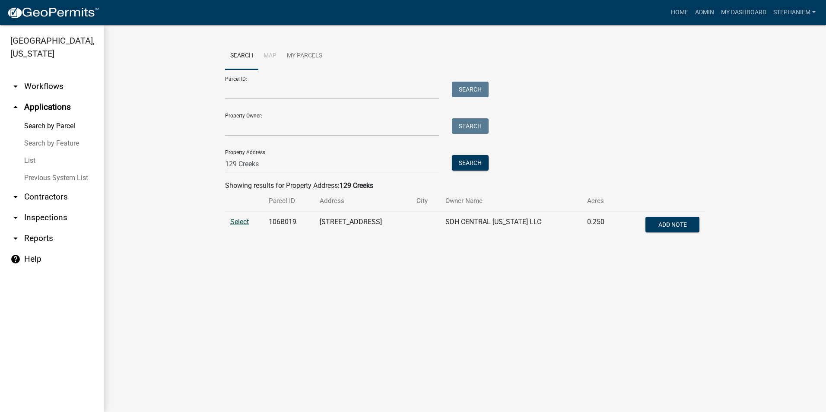
click at [242, 218] on span "Select" at bounding box center [239, 222] width 19 height 8
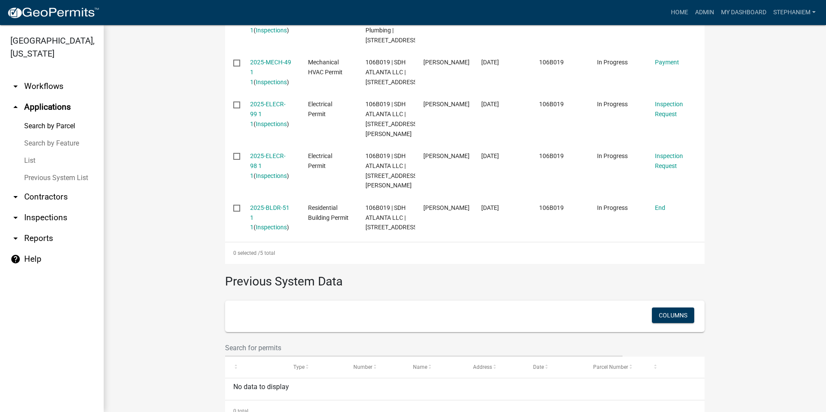
scroll to position [351, 0]
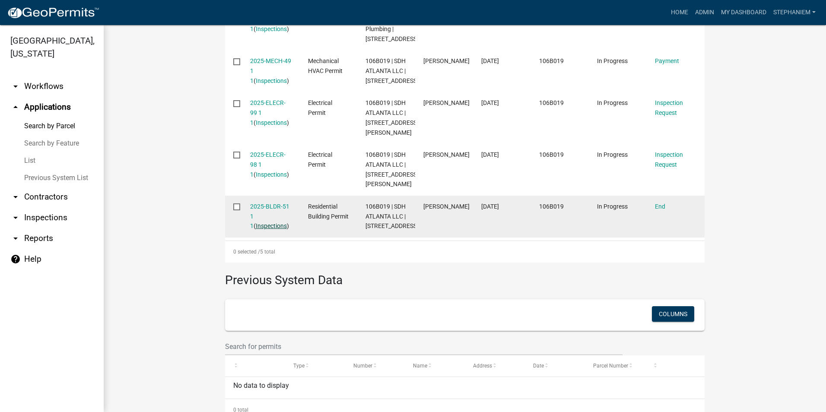
click at [260, 229] on link "Inspections" at bounding box center [271, 225] width 31 height 7
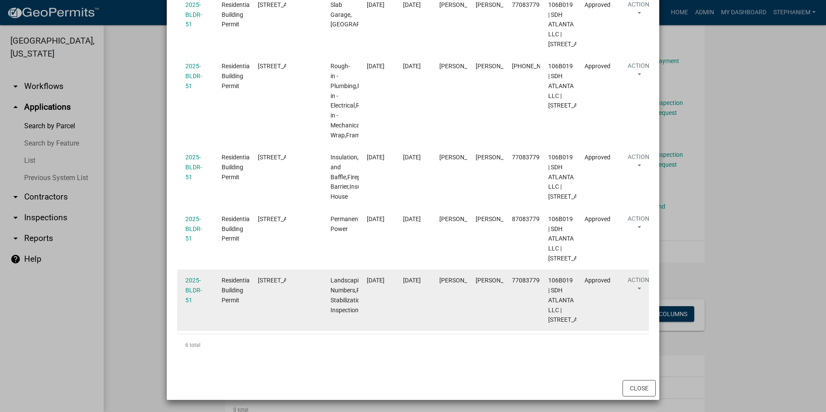
scroll to position [346, 0]
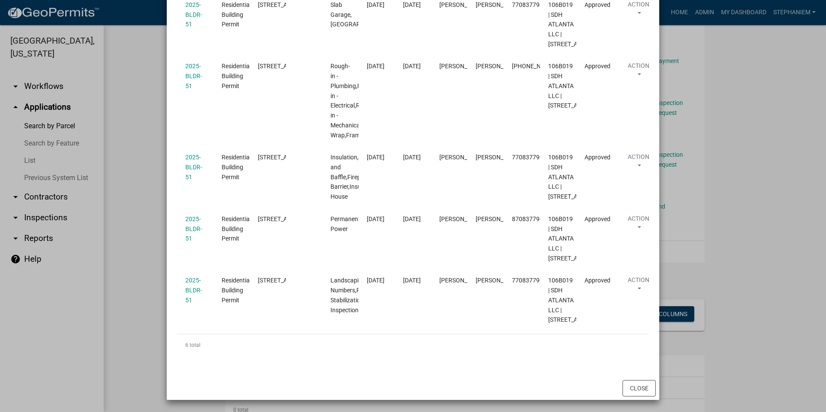
click at [105, 179] on ngb-modal-window "Inspections related to 2025-BLDR-51 × Export Excel Format (.xlsx) CSV Format (.…" at bounding box center [413, 206] width 826 height 412
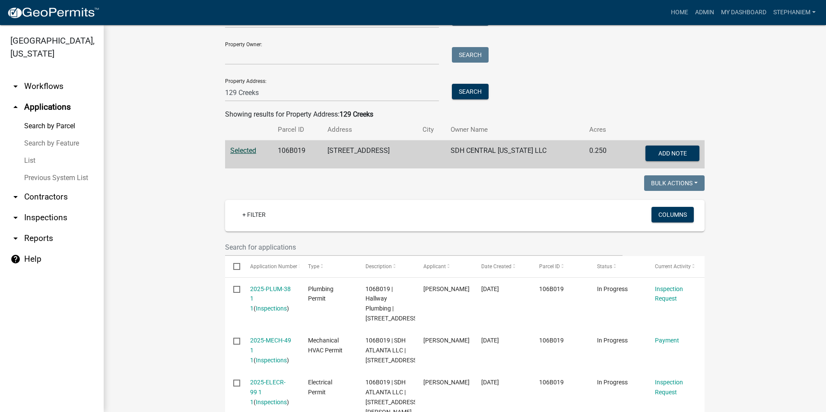
scroll to position [0, 0]
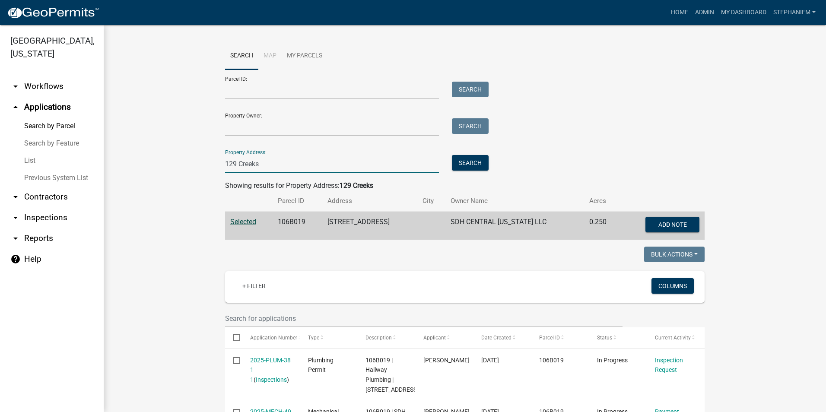
drag, startPoint x: 265, startPoint y: 166, endPoint x: 175, endPoint y: 165, distance: 89.4
click at [175, 165] on wm-workflow-application-search-view "Search Map My Parcels Parcel ID: Search Property Owner: Search Property Address…" at bounding box center [465, 406] width 688 height 729
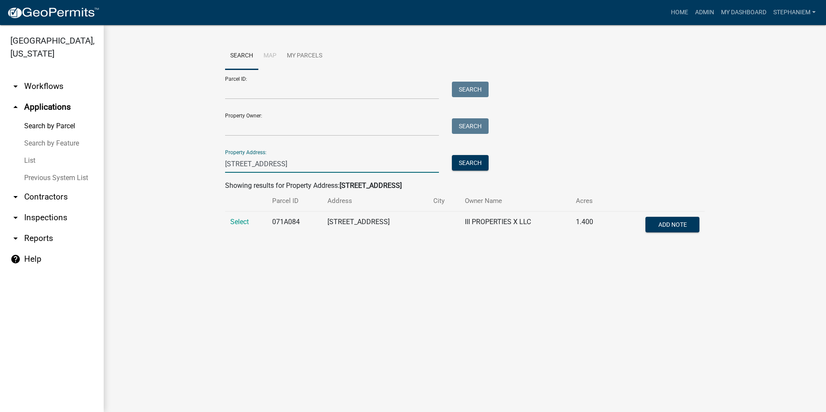
click at [241, 216] on td "Select" at bounding box center [246, 226] width 42 height 29
click at [233, 225] on span "Select" at bounding box center [239, 222] width 19 height 8
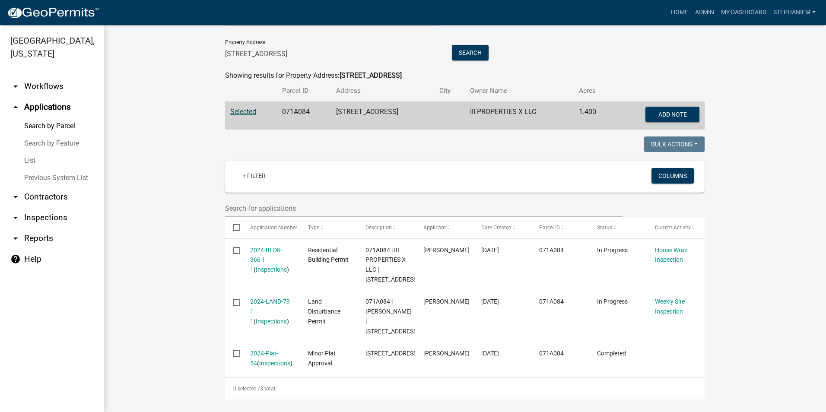
scroll to position [130, 0]
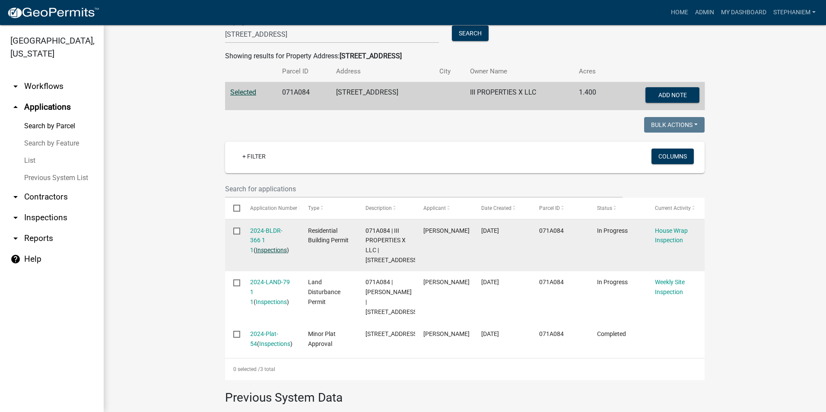
click at [270, 250] on link "Inspections" at bounding box center [271, 250] width 31 height 7
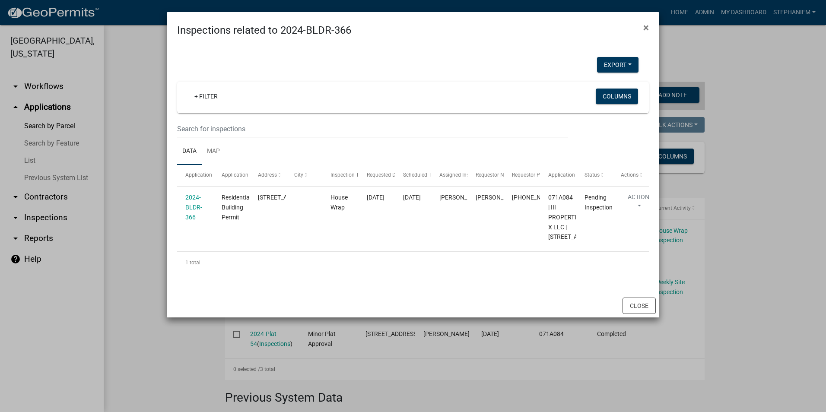
click at [152, 211] on ngb-modal-window "Inspections related to 2024-BLDR-366 × Export Excel Format (.xlsx) CSV Format (…" at bounding box center [413, 206] width 826 height 412
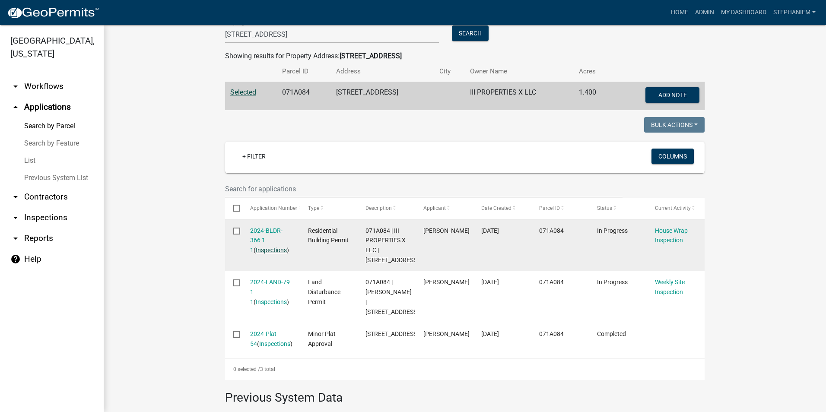
click at [257, 248] on link "Inspections" at bounding box center [271, 250] width 31 height 7
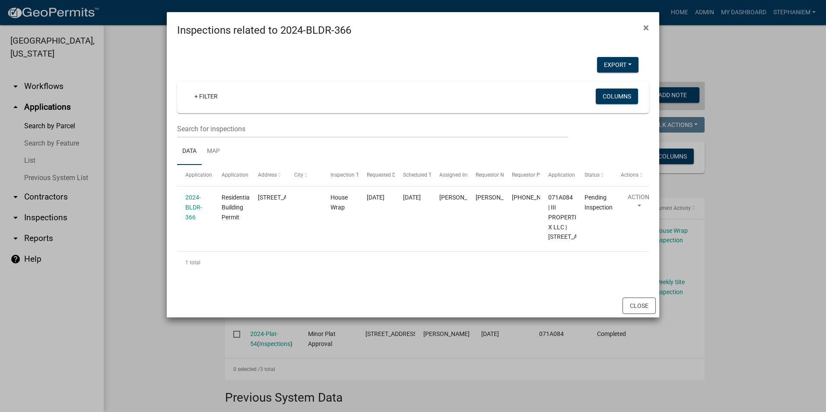
click at [157, 147] on ngb-modal-window "Inspections related to 2024-BLDR-366 × Export Excel Format (.xlsx) CSV Format (…" at bounding box center [413, 206] width 826 height 412
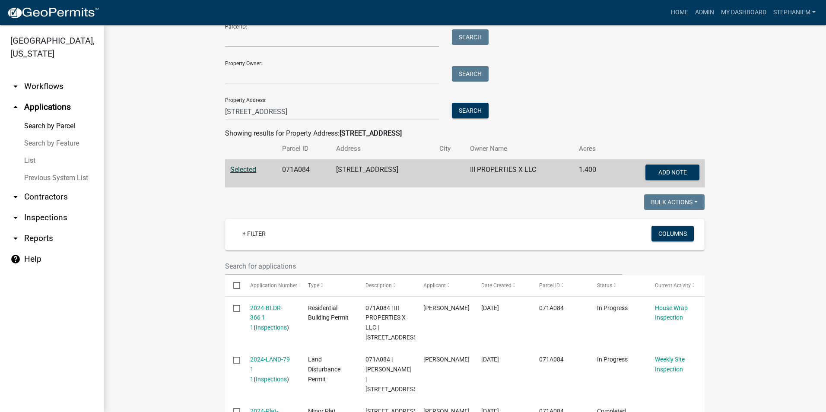
scroll to position [43, 0]
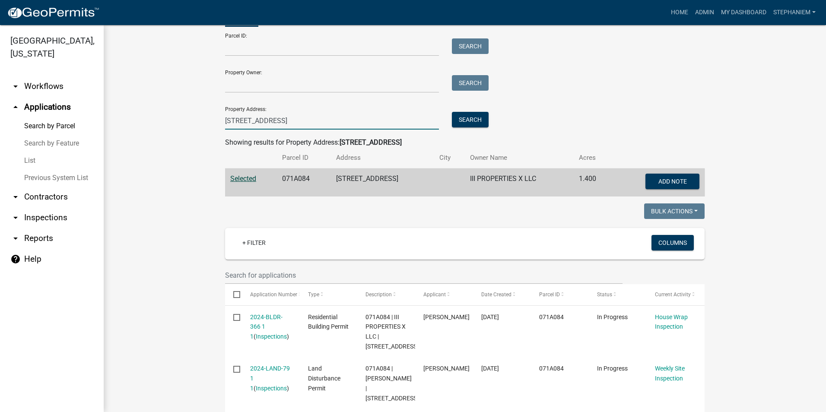
click at [266, 124] on input "[STREET_ADDRESS]" at bounding box center [332, 121] width 214 height 18
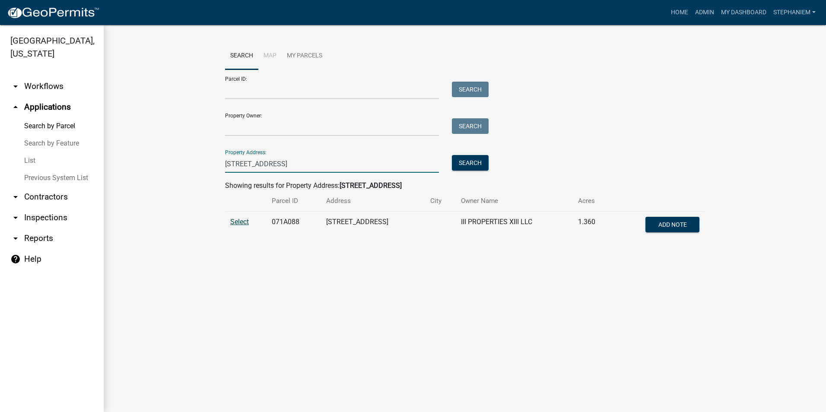
type input "[STREET_ADDRESS]"
click at [237, 220] on span "Select" at bounding box center [239, 222] width 19 height 8
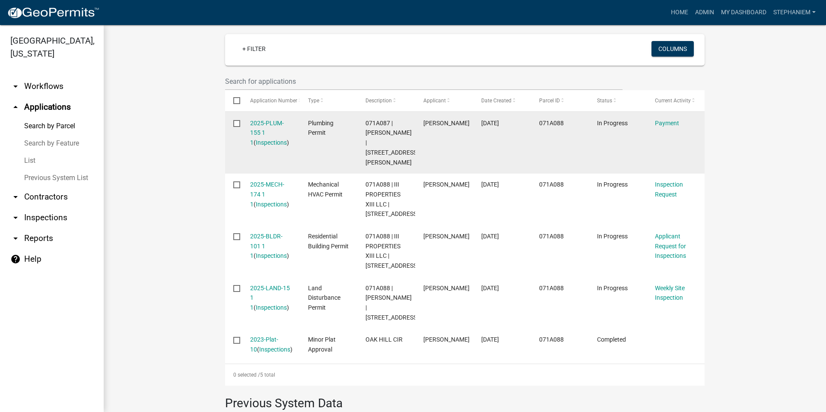
scroll to position [259, 0]
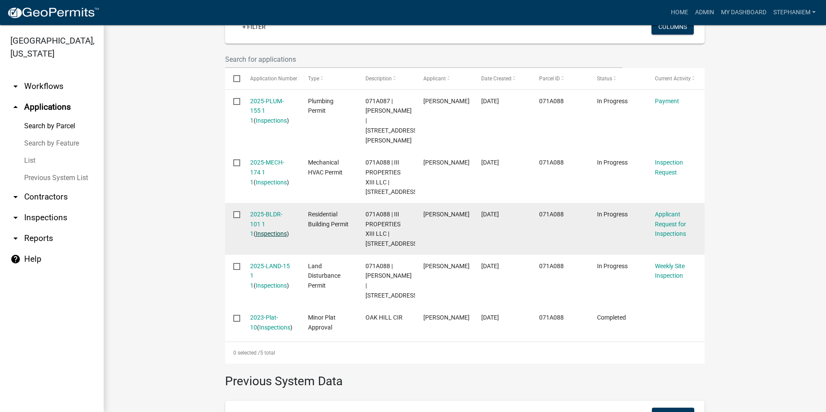
click at [256, 231] on link "Inspections" at bounding box center [271, 233] width 31 height 7
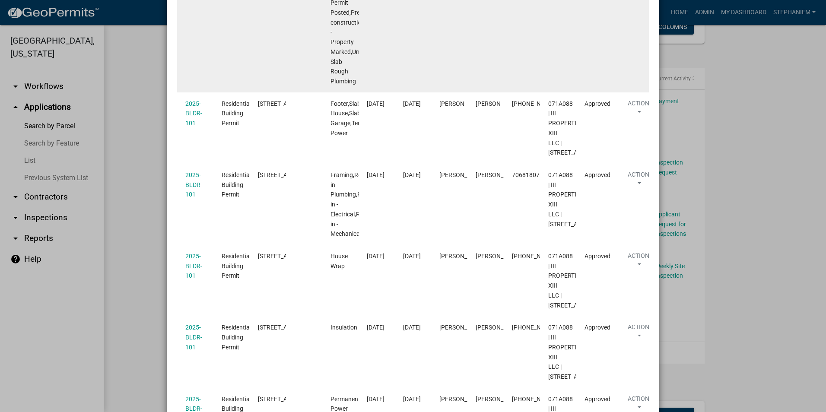
scroll to position [346, 0]
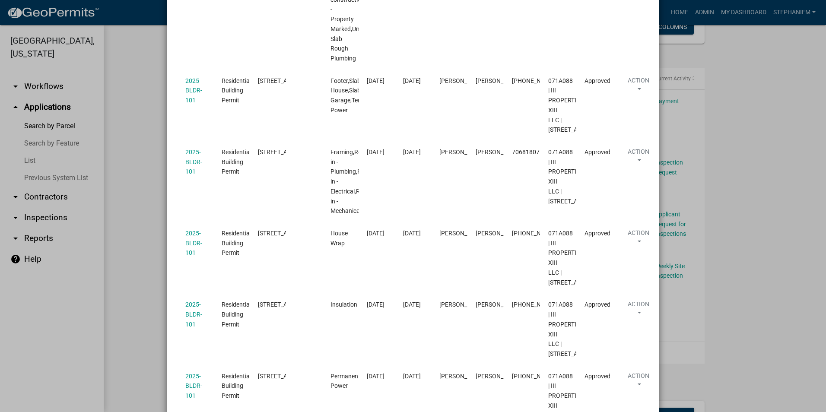
click at [148, 161] on ngb-modal-window "Inspections related to 2025-BLDR-101 × Export Excel Format (.xlsx) CSV Format (…" at bounding box center [413, 206] width 826 height 412
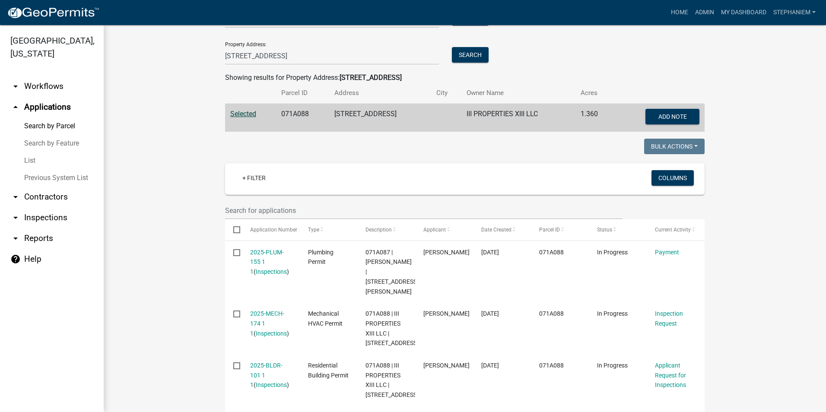
scroll to position [86, 0]
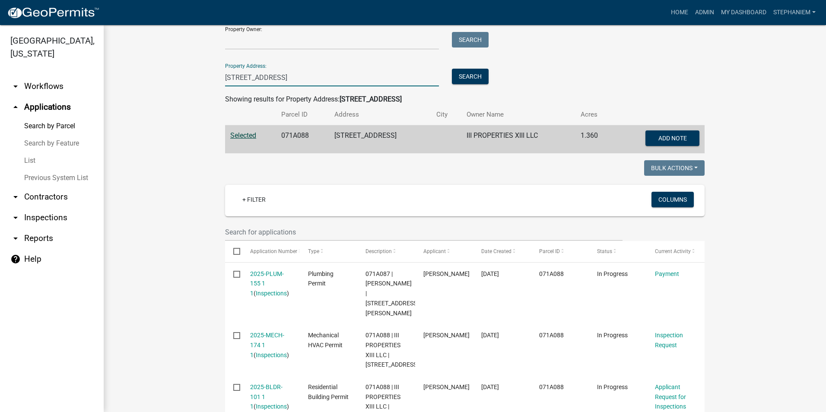
click at [278, 76] on input "[STREET_ADDRESS]" at bounding box center [332, 78] width 214 height 18
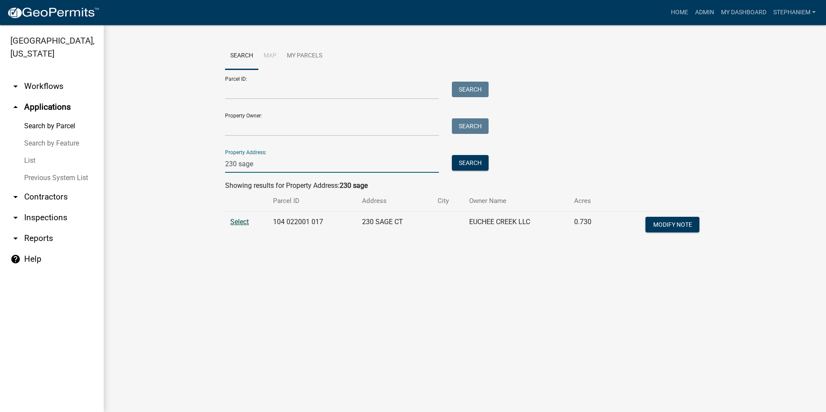
type input "230 sage"
click at [239, 219] on span "Select" at bounding box center [239, 222] width 19 height 8
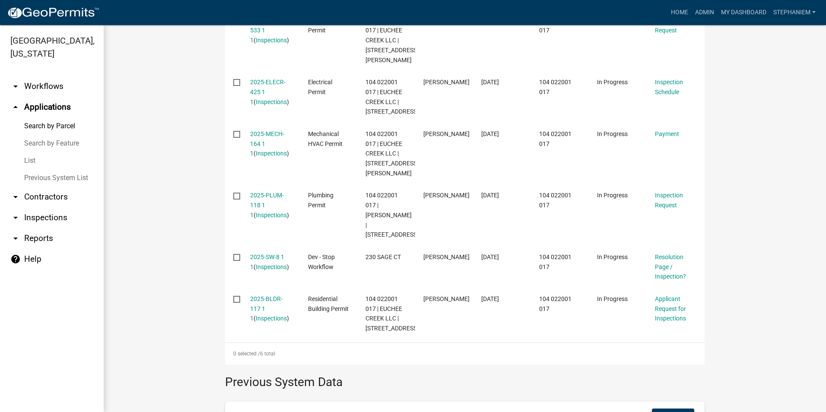
scroll to position [346, 0]
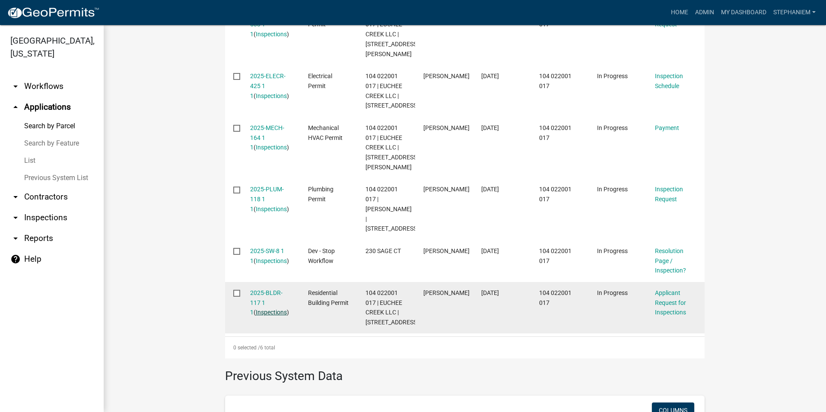
click at [261, 316] on link "Inspections" at bounding box center [271, 312] width 31 height 7
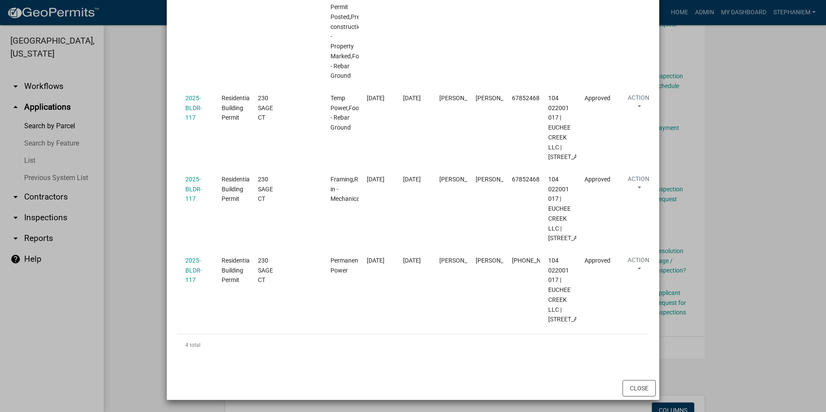
click at [132, 164] on ngb-modal-window "Inspections related to 2025-BLDR-117 × Export Excel Format (.xlsx) CSV Format (…" at bounding box center [413, 206] width 826 height 412
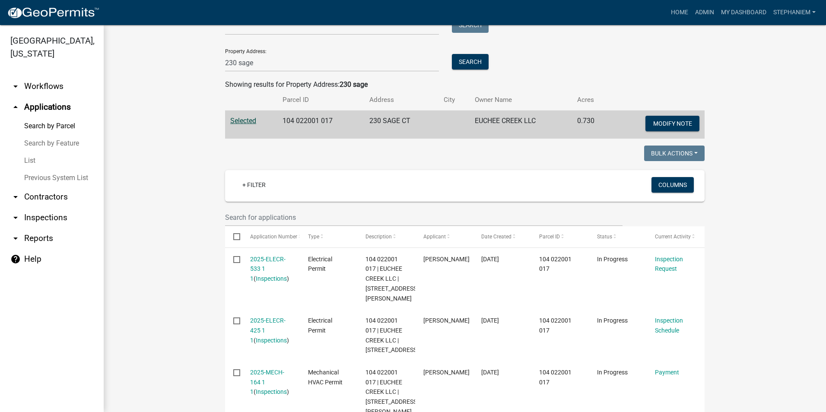
scroll to position [43, 0]
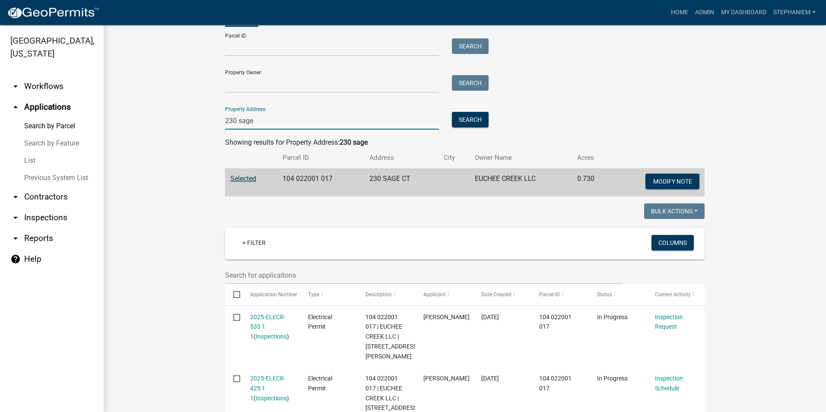
drag, startPoint x: 256, startPoint y: 120, endPoint x: 179, endPoint y: 121, distance: 76.9
click at [179, 121] on wm-workflow-application-search-view "Search Map My Parcels Parcel ID: Search Property Owner: Search Property Address…" at bounding box center [465, 409] width 688 height 820
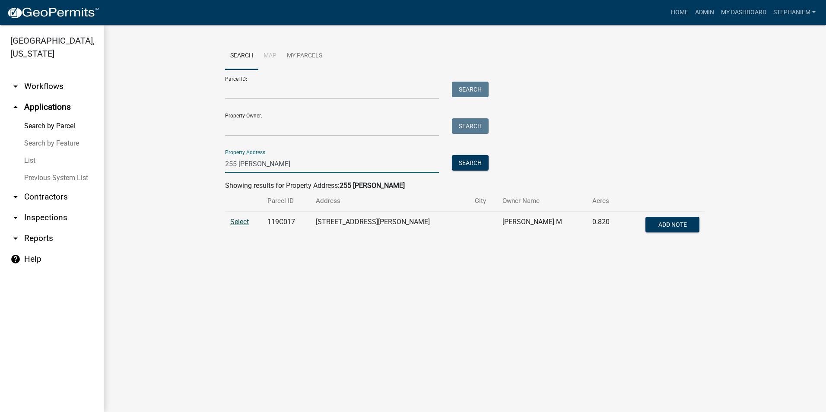
type input "255 [PERSON_NAME]"
click at [234, 219] on span "Select" at bounding box center [239, 222] width 19 height 8
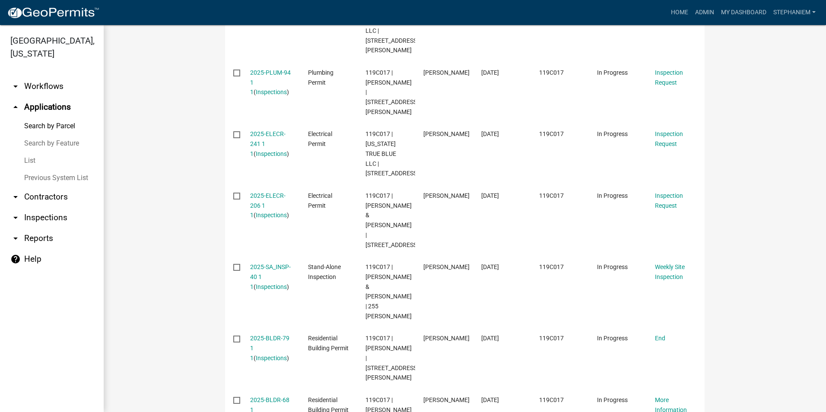
scroll to position [389, 0]
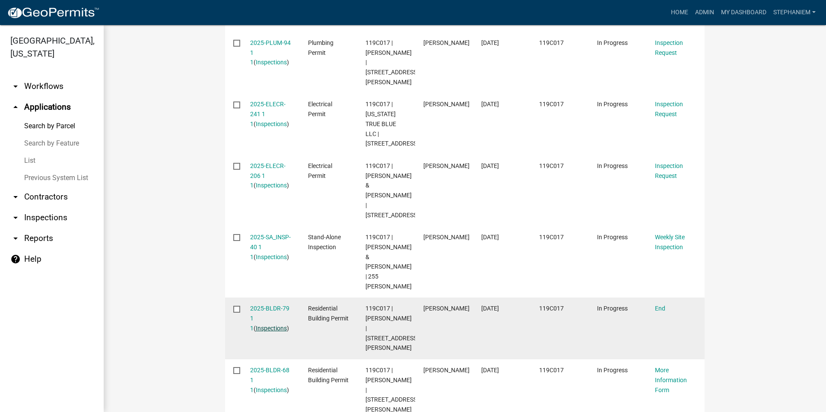
click at [273, 325] on link "Inspections" at bounding box center [271, 328] width 31 height 7
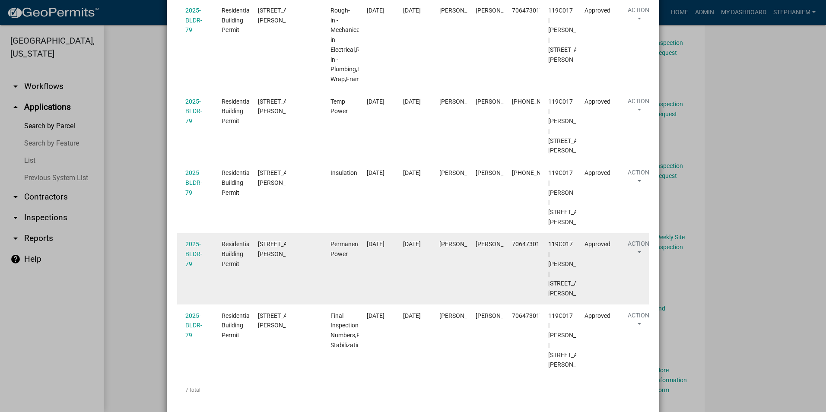
scroll to position [346, 0]
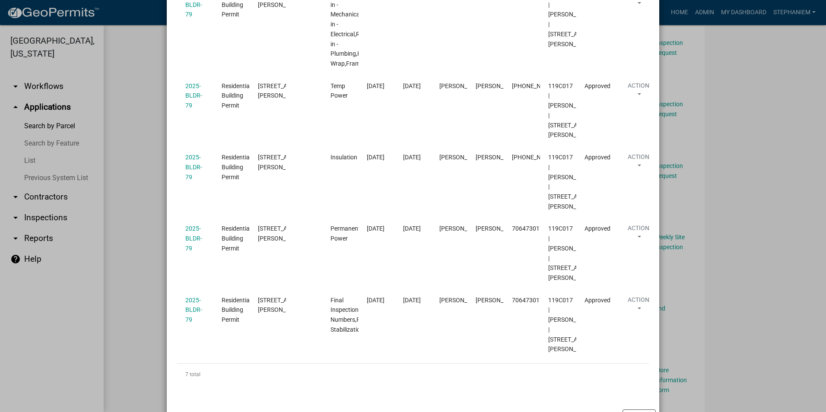
click at [152, 254] on ngb-modal-window "Inspections related to 2025-BLDR-79 × Export Excel Format (.xlsx) CSV Format (.…" at bounding box center [413, 206] width 826 height 412
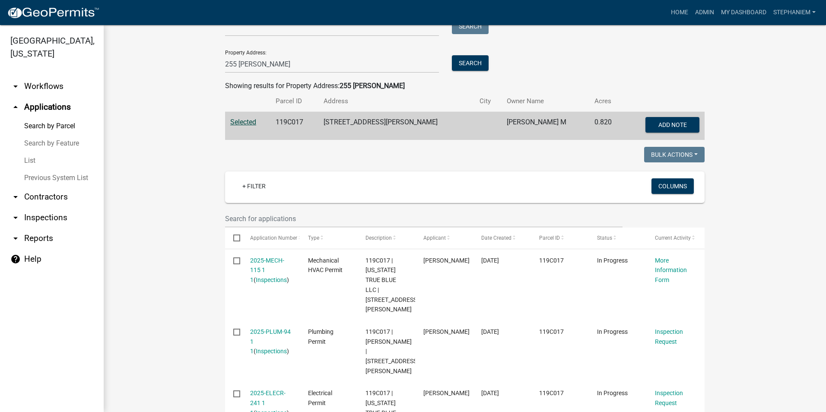
scroll to position [0, 0]
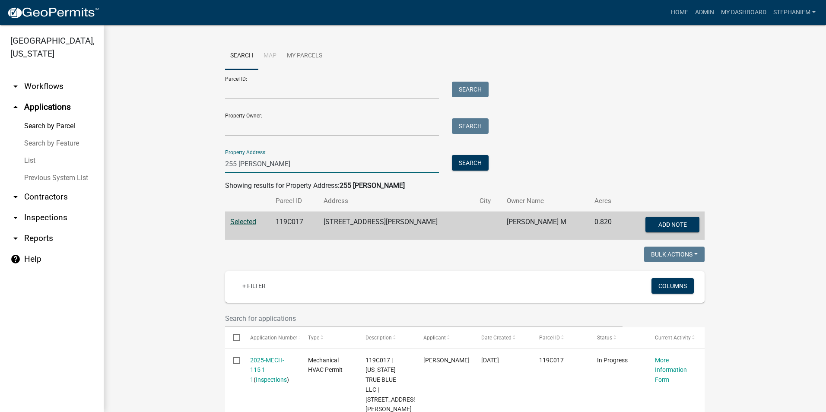
drag, startPoint x: 262, startPoint y: 165, endPoint x: 214, endPoint y: 170, distance: 48.2
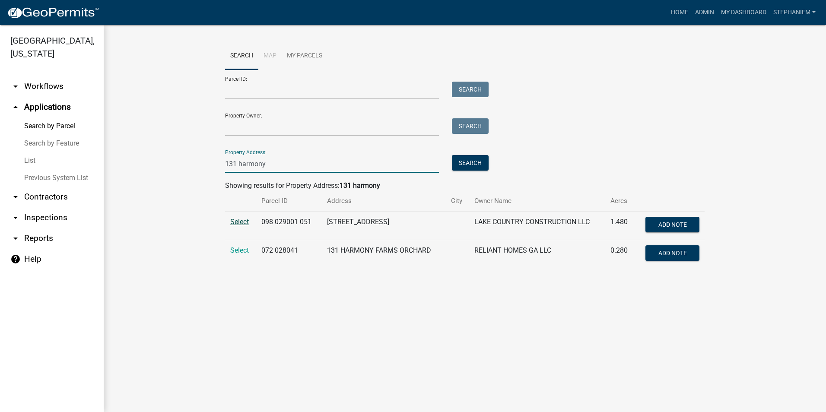
type input "131 harmony"
click at [242, 222] on span "Select" at bounding box center [239, 222] width 19 height 8
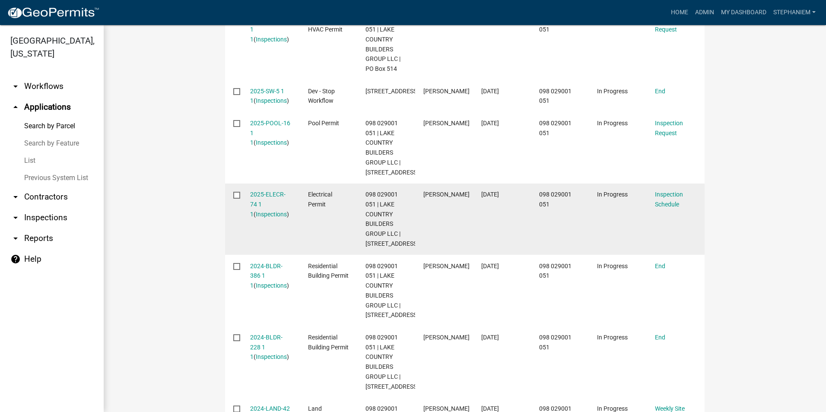
scroll to position [475, 0]
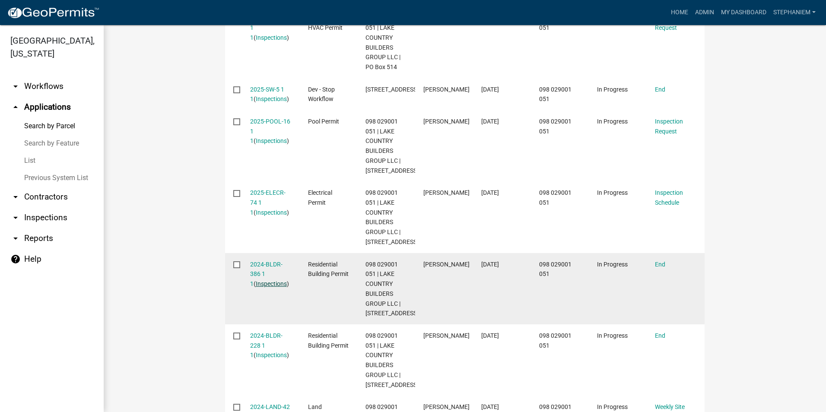
click at [263, 287] on link "Inspections" at bounding box center [271, 283] width 31 height 7
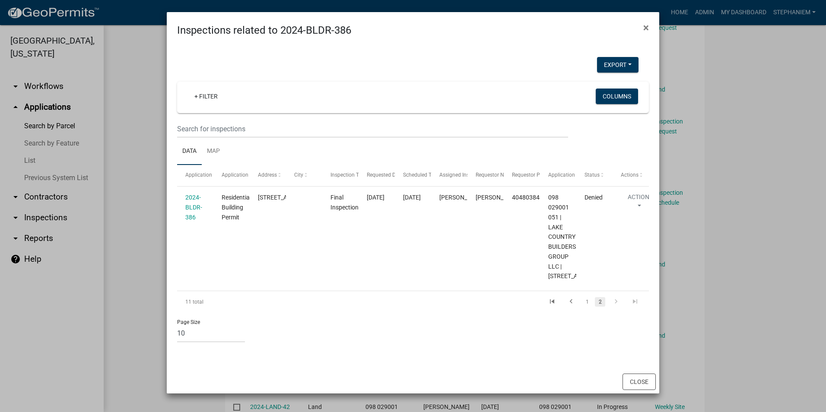
click at [121, 238] on ngb-modal-window "Inspections related to 2024-BLDR-386 × Export Excel Format (.xlsx) CSV Format (…" at bounding box center [413, 206] width 826 height 412
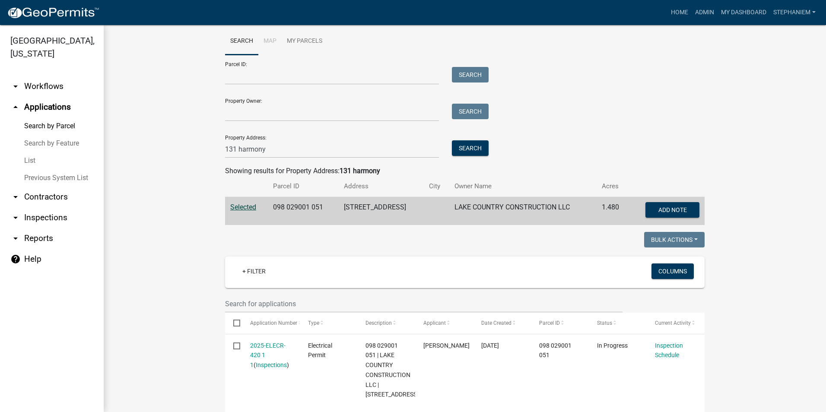
scroll to position [0, 0]
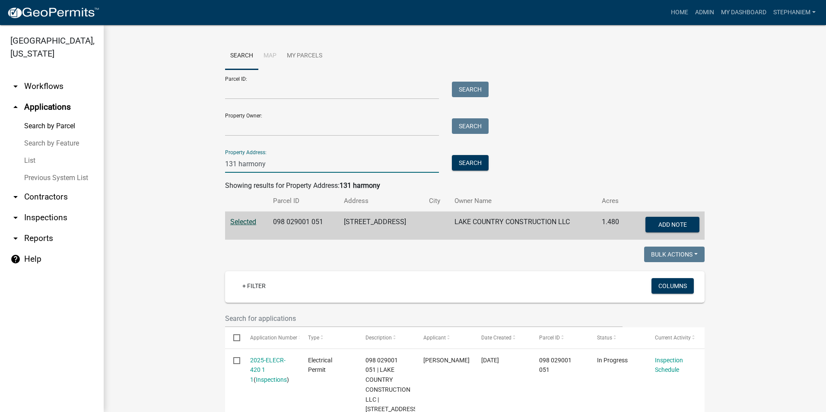
drag, startPoint x: 275, startPoint y: 166, endPoint x: 214, endPoint y: 175, distance: 61.1
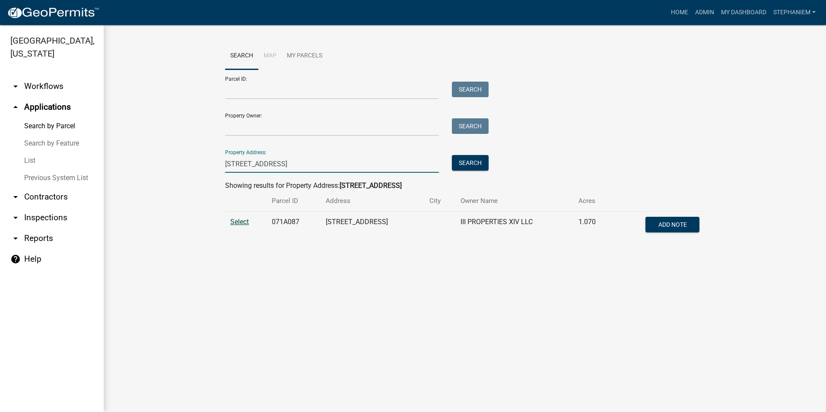
click at [230, 219] on span "Select" at bounding box center [239, 222] width 19 height 8
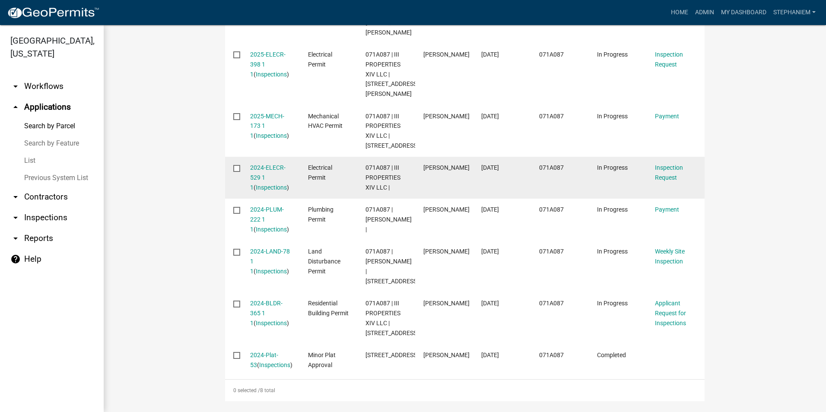
scroll to position [389, 0]
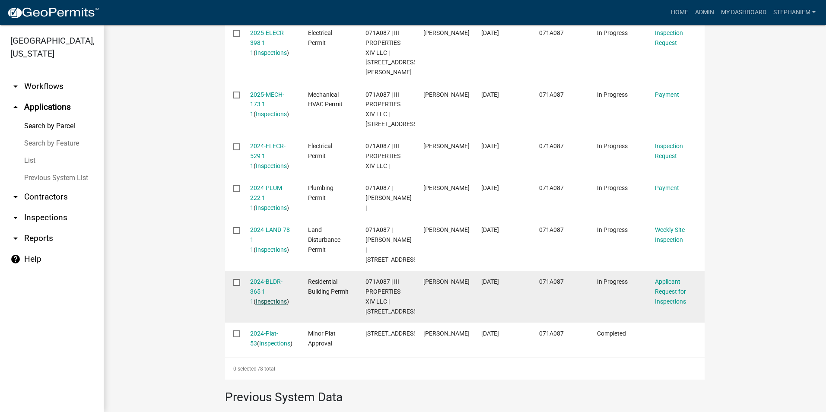
click at [269, 298] on link "Inspections" at bounding box center [271, 301] width 31 height 7
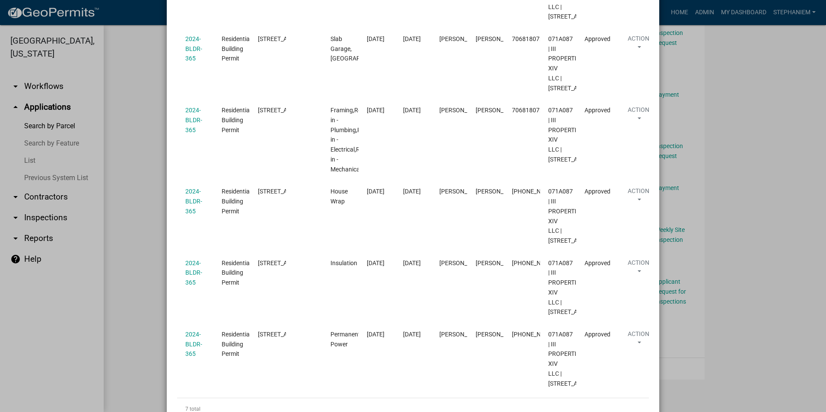
scroll to position [302, 0]
click at [149, 194] on ngb-modal-window "Inspections related to 2024-BLDR-365 × Export Excel Format (.xlsx) CSV Format (…" at bounding box center [413, 206] width 826 height 412
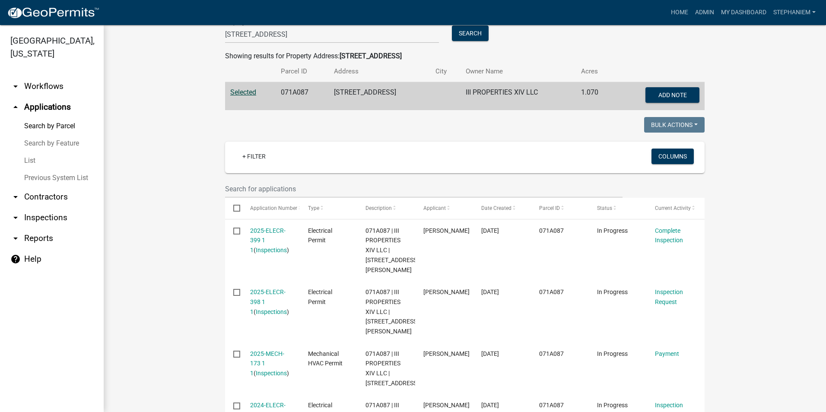
scroll to position [43, 0]
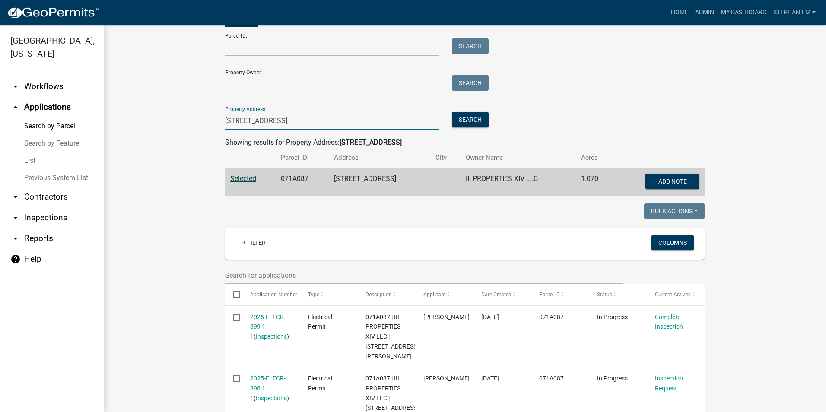
drag, startPoint x: 254, startPoint y: 122, endPoint x: 201, endPoint y: 122, distance: 53.6
drag, startPoint x: 264, startPoint y: 121, endPoint x: 206, endPoint y: 126, distance: 58.1
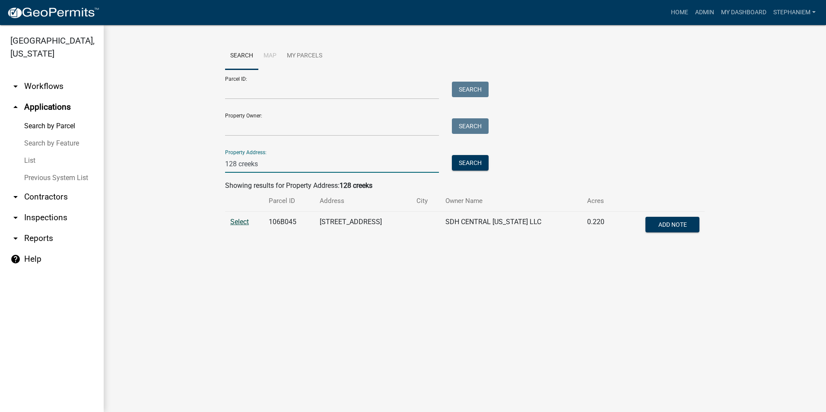
click at [240, 221] on span "Select" at bounding box center [239, 222] width 19 height 8
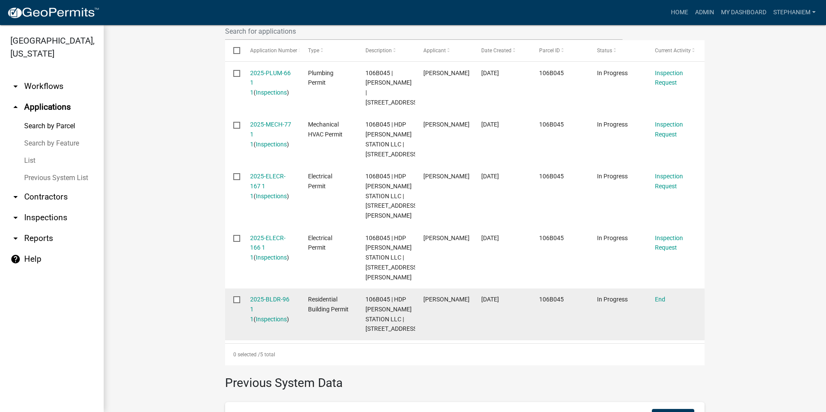
scroll to position [302, 0]
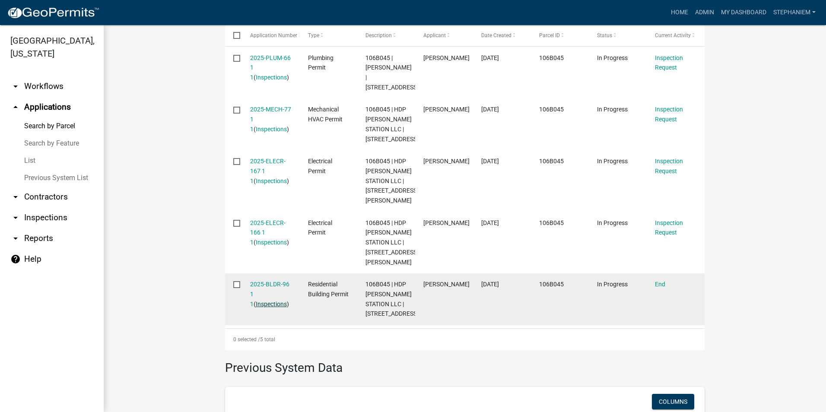
click at [270, 308] on link "Inspections" at bounding box center [271, 304] width 31 height 7
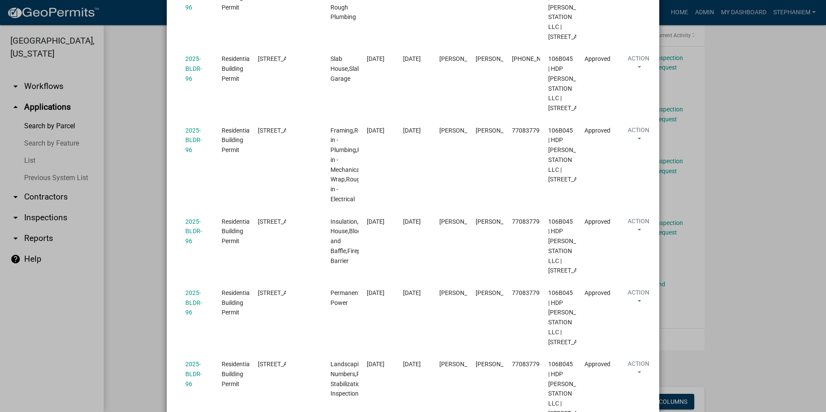
scroll to position [432, 0]
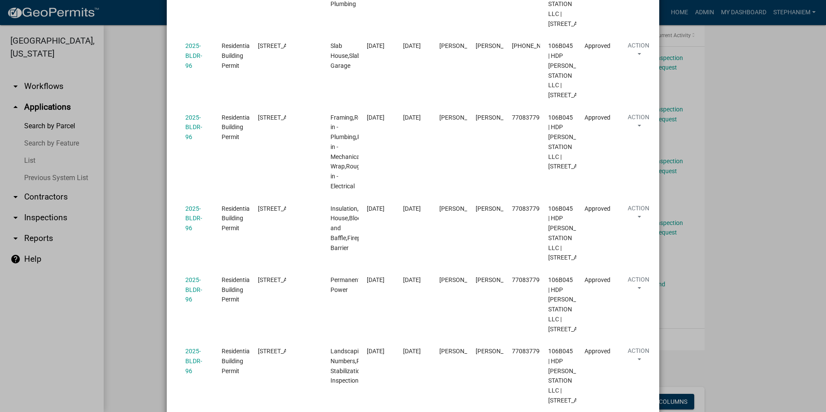
click at [136, 256] on ngb-modal-window "Inspections related to 2025-BLDR-96 × Export Excel Format (.xlsx) CSV Format (.…" at bounding box center [413, 206] width 826 height 412
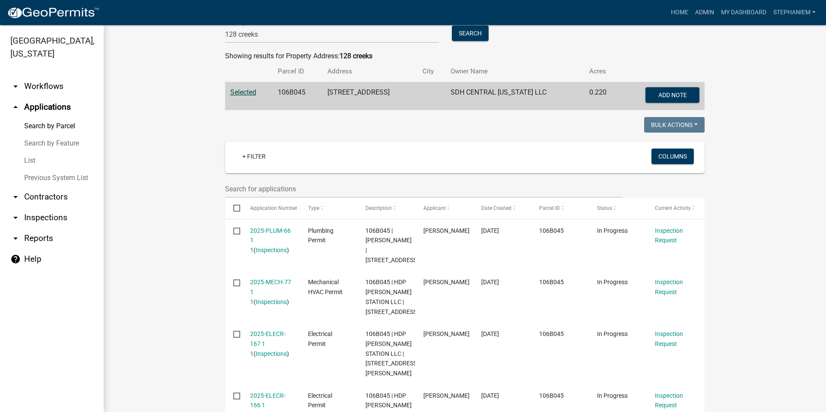
scroll to position [0, 0]
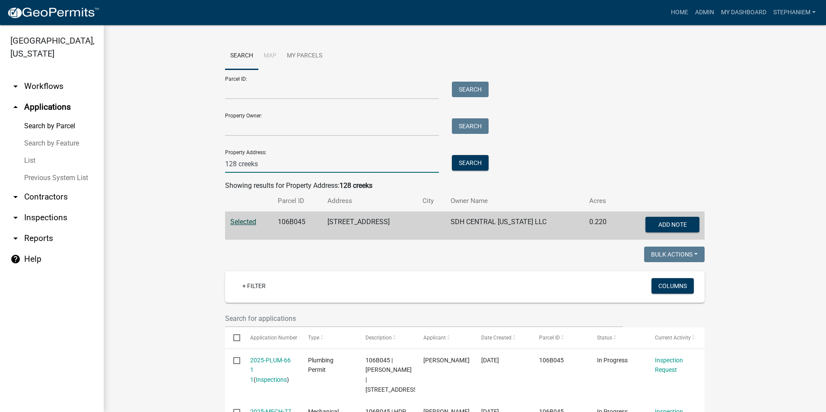
click at [233, 165] on input "128 creeks" at bounding box center [332, 164] width 214 height 18
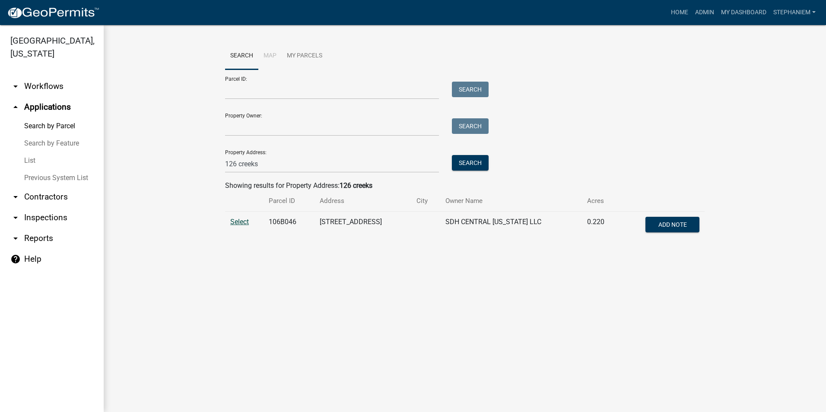
click at [242, 219] on span "Select" at bounding box center [239, 222] width 19 height 8
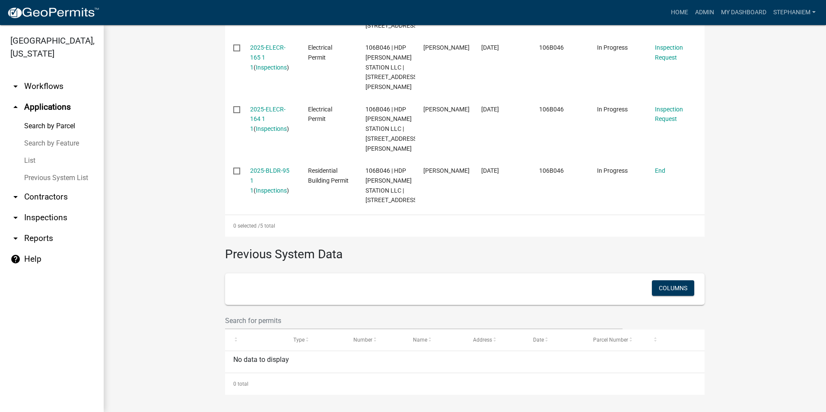
scroll to position [432, 0]
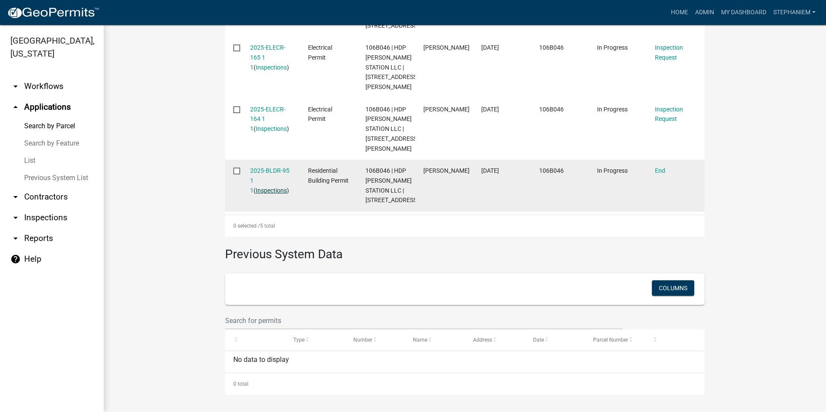
click at [263, 194] on link "Inspections" at bounding box center [271, 190] width 31 height 7
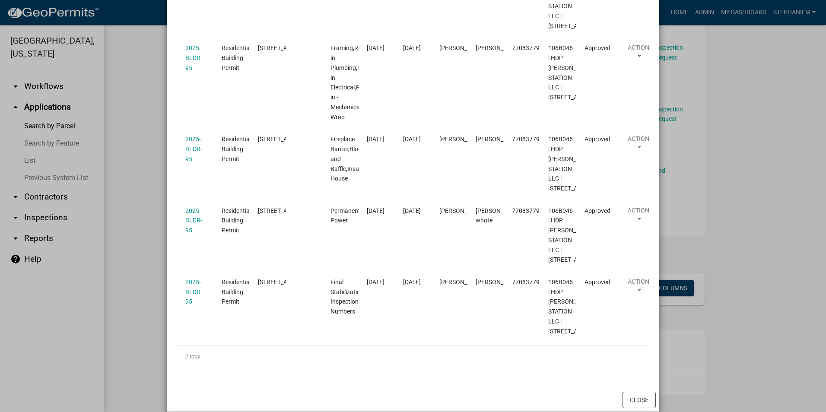
scroll to position [475, 0]
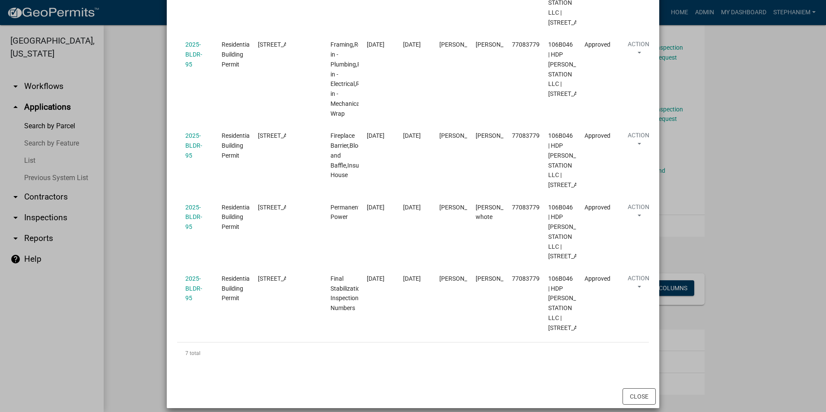
click at [121, 167] on ngb-modal-window "Inspections related to 2025-BLDR-95 × Export Excel Format (.xlsx) CSV Format (.…" at bounding box center [413, 206] width 826 height 412
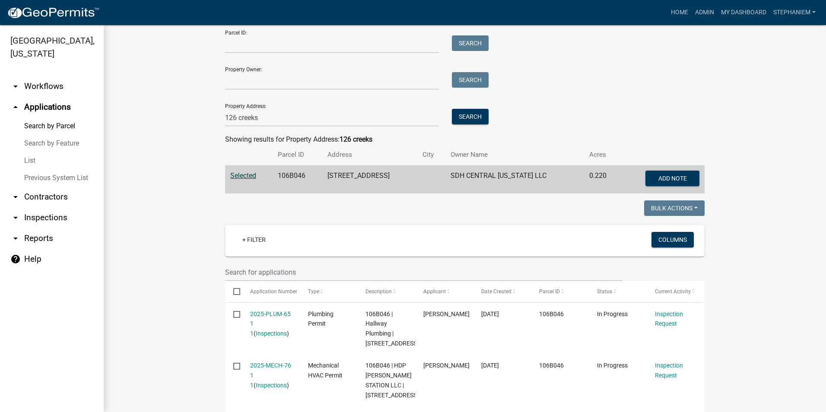
scroll to position [0, 0]
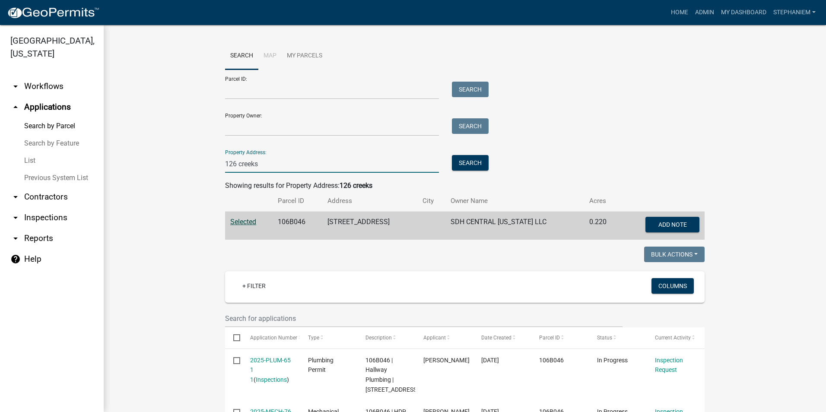
drag, startPoint x: 265, startPoint y: 166, endPoint x: 190, endPoint y: 174, distance: 76.0
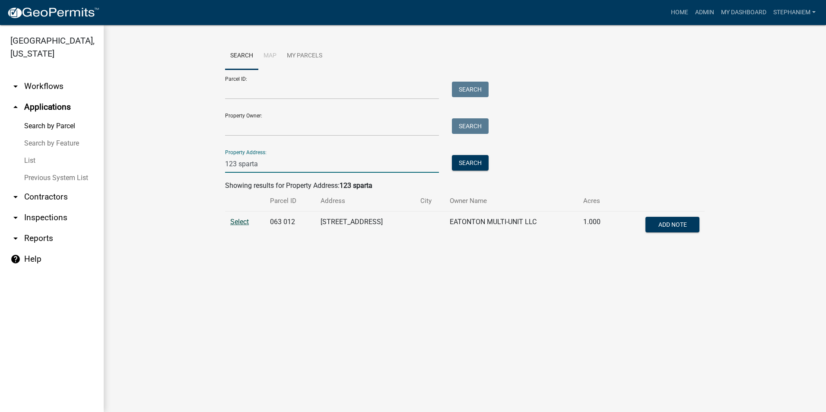
type input "123 sparta"
click at [246, 222] on span "Select" at bounding box center [239, 222] width 19 height 8
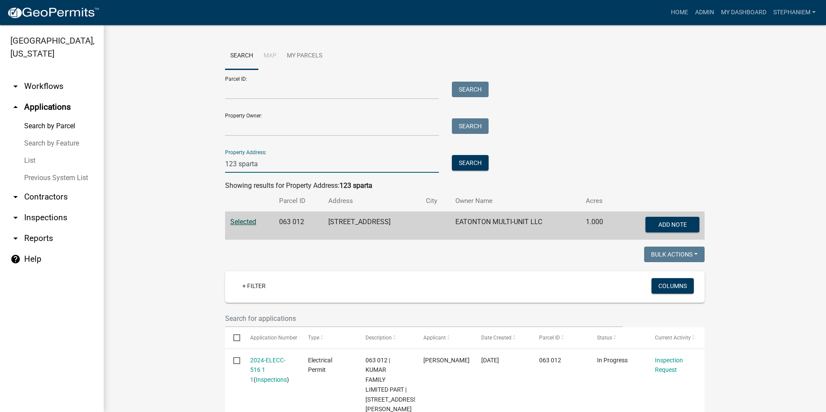
drag, startPoint x: 264, startPoint y: 160, endPoint x: 203, endPoint y: 160, distance: 61.3
click at [203, 160] on wm-workflow-application-search-view "Search Map My Parcels Parcel ID: Search Property Owner: Search Property Address…" at bounding box center [465, 350] width 688 height 617
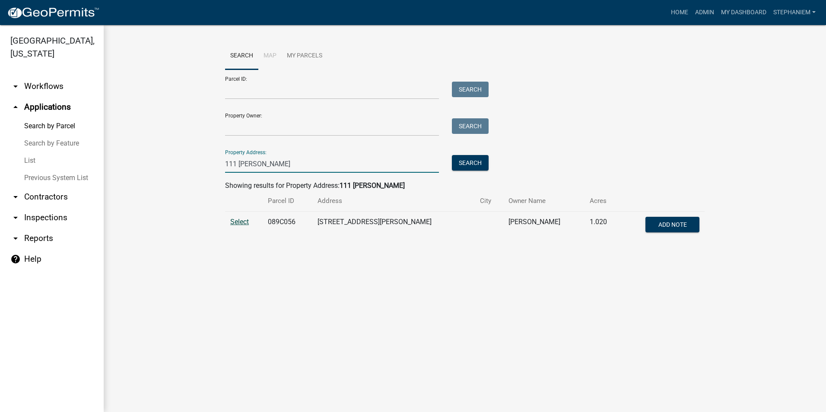
type input "111 [PERSON_NAME]"
click at [237, 219] on span "Select" at bounding box center [239, 222] width 19 height 8
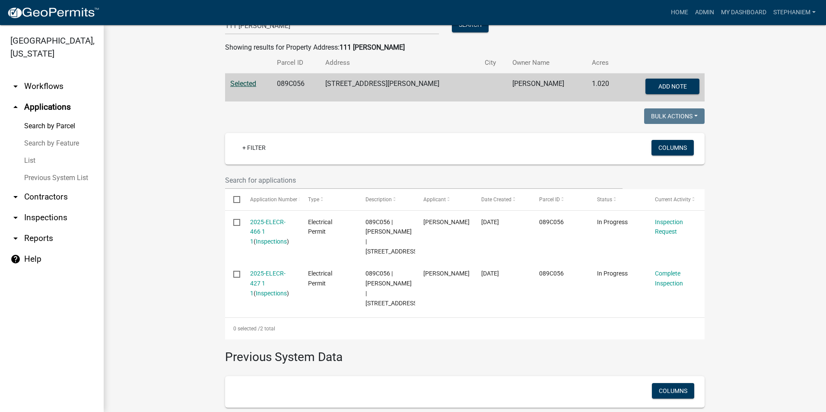
scroll to position [260, 0]
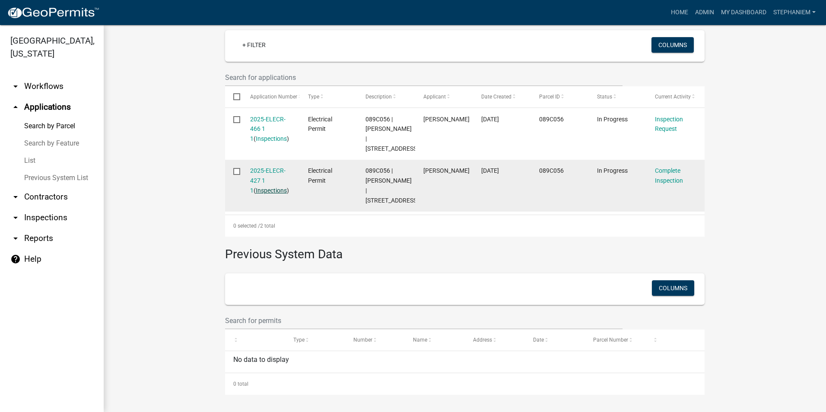
click at [256, 187] on link "Inspections" at bounding box center [271, 190] width 31 height 7
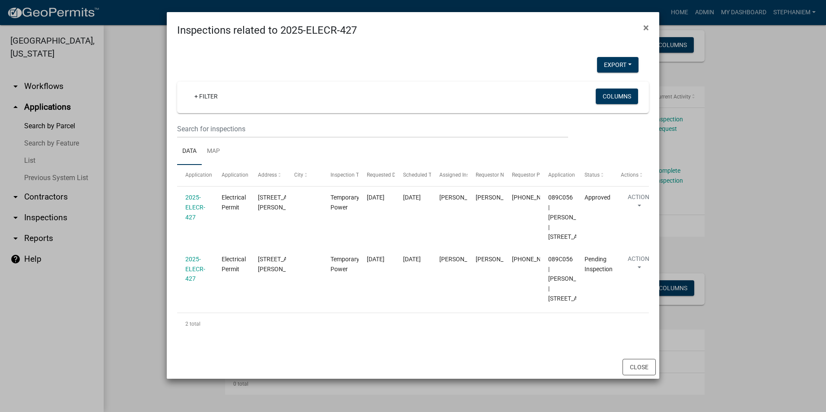
click at [134, 153] on ngb-modal-window "Inspections related to 2025-ELECR-427 × Export Excel Format (.xlsx) CSV Format …" at bounding box center [413, 206] width 826 height 412
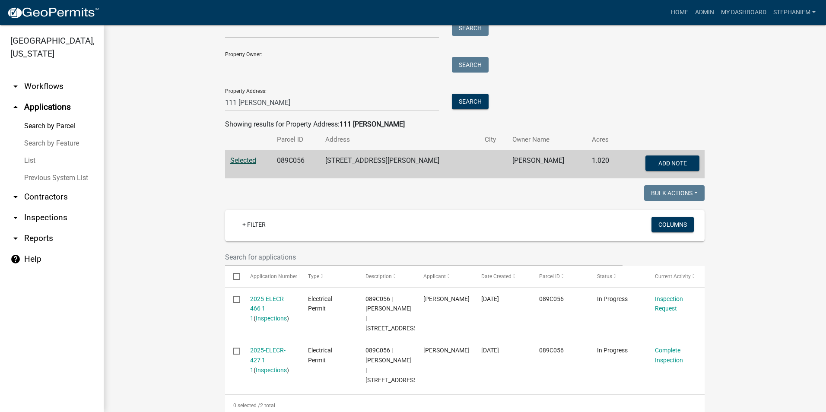
scroll to position [44, 0]
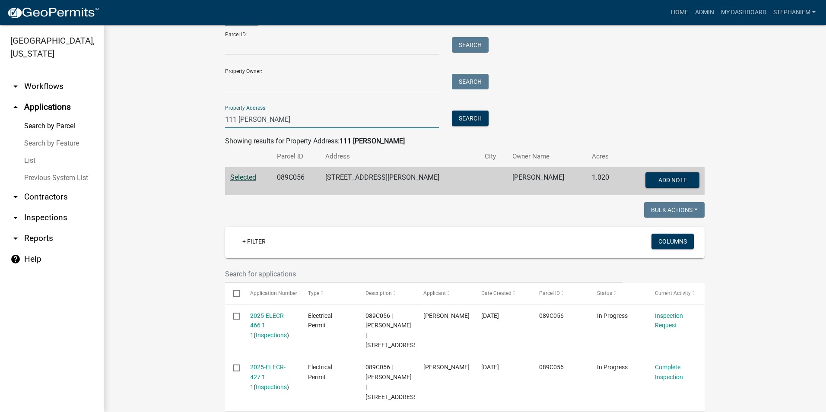
drag, startPoint x: 282, startPoint y: 111, endPoint x: 269, endPoint y: 118, distance: 14.5
click at [269, 118] on input "111 [PERSON_NAME]" at bounding box center [332, 120] width 214 height 18
drag, startPoint x: 269, startPoint y: 118, endPoint x: 216, endPoint y: 119, distance: 53.1
click at [219, 119] on div "111 [PERSON_NAME]" at bounding box center [332, 120] width 227 height 18
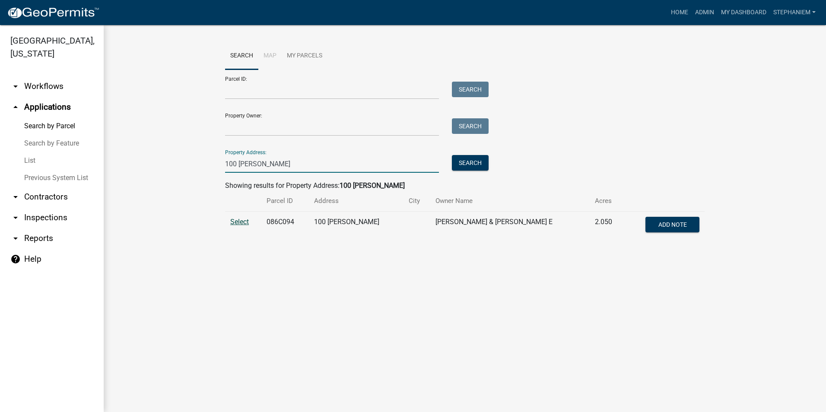
type input "100 [PERSON_NAME]"
click at [248, 219] on span "Select" at bounding box center [239, 222] width 19 height 8
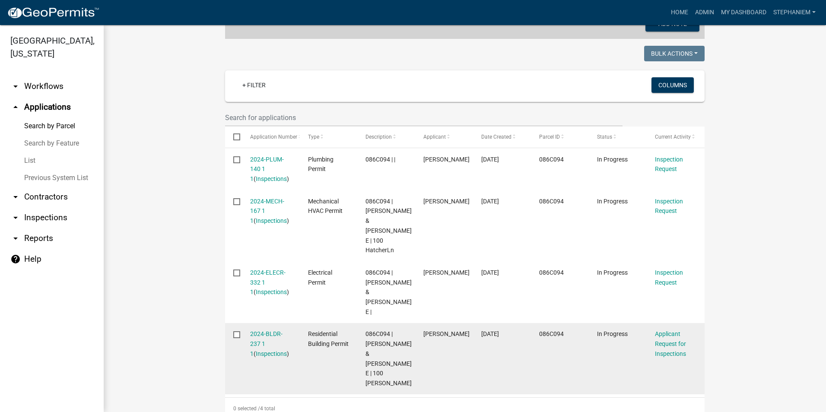
scroll to position [216, 0]
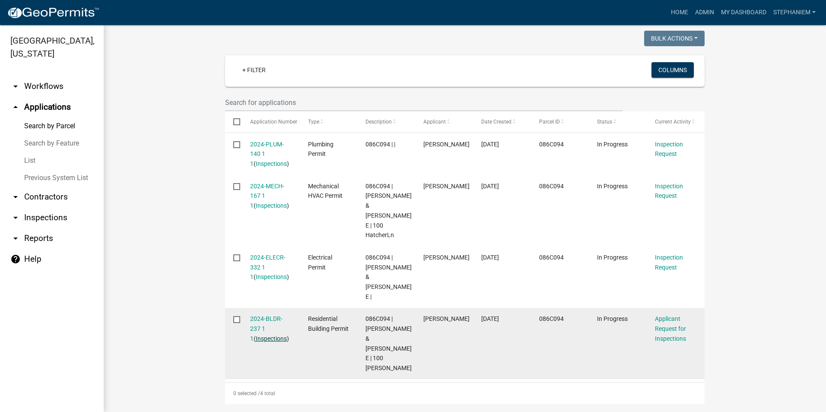
click at [266, 335] on link "Inspections" at bounding box center [271, 338] width 31 height 7
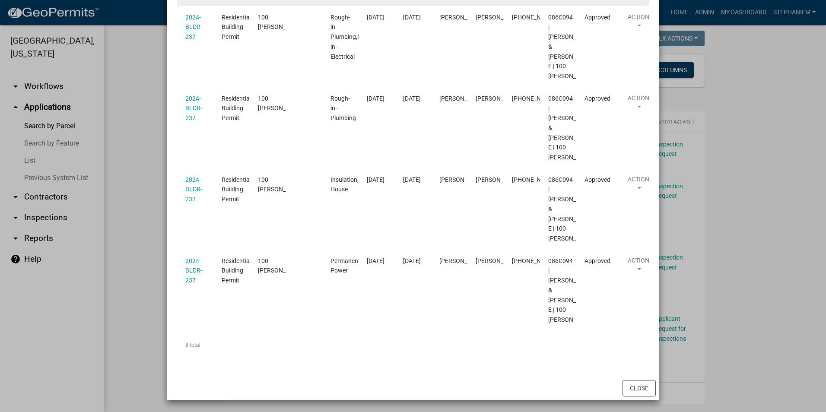
scroll to position [734, 0]
